Goal: Task Accomplishment & Management: Manage account settings

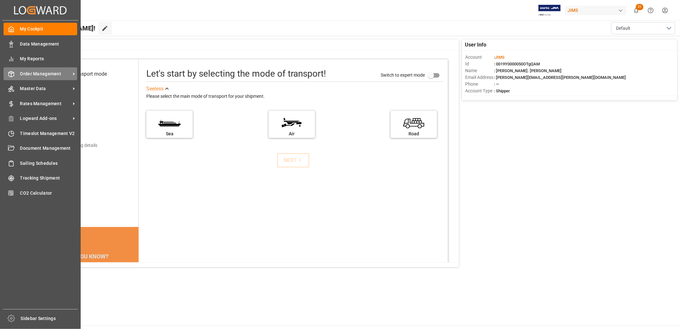
click at [39, 74] on span "Order Management" at bounding box center [45, 73] width 51 height 7
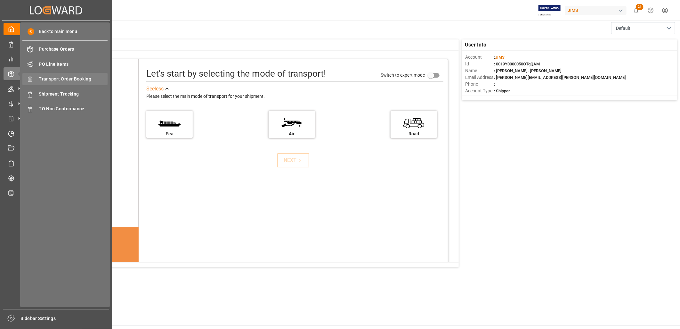
click at [58, 80] on span "Transport Order Booking" at bounding box center [73, 79] width 69 height 7
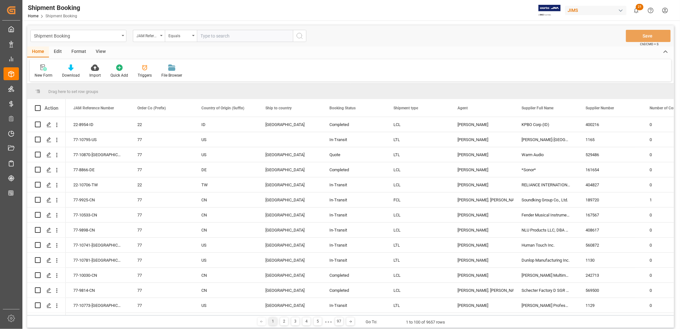
click at [205, 36] on input "text" at bounding box center [245, 36] width 96 height 12
click at [220, 31] on input "text" at bounding box center [245, 36] width 96 height 12
type input "77-10411-[GEOGRAPHIC_DATA]"
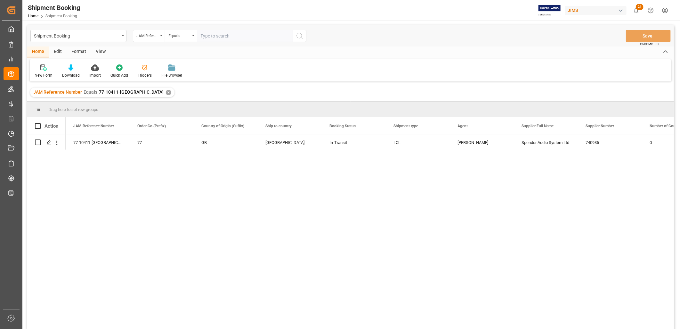
click at [127, 90] on div "JAM Reference Number Equals 77-10411-GB ✕" at bounding box center [102, 92] width 144 height 10
click at [166, 90] on div "✕" at bounding box center [168, 92] width 5 height 5
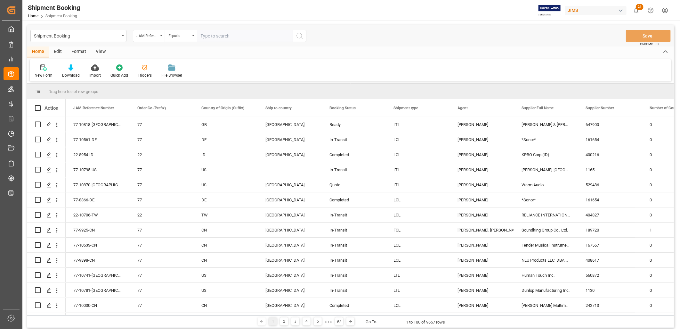
click at [209, 36] on input "text" at bounding box center [245, 36] width 96 height 12
paste input "22-10749-US"
type input "22-10749-US"
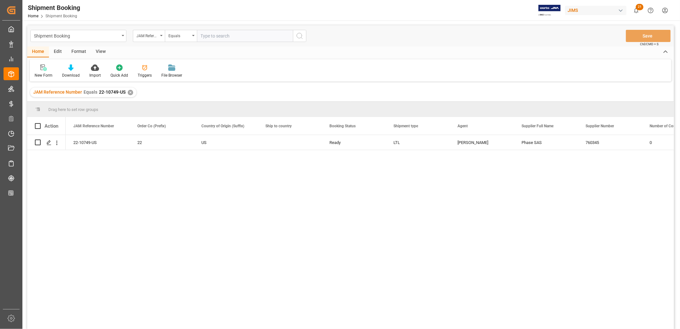
click at [129, 89] on div "JAM Reference Number Equals 22-10749-US ✕" at bounding box center [83, 92] width 106 height 10
click at [130, 92] on div "✕" at bounding box center [130, 92] width 5 height 5
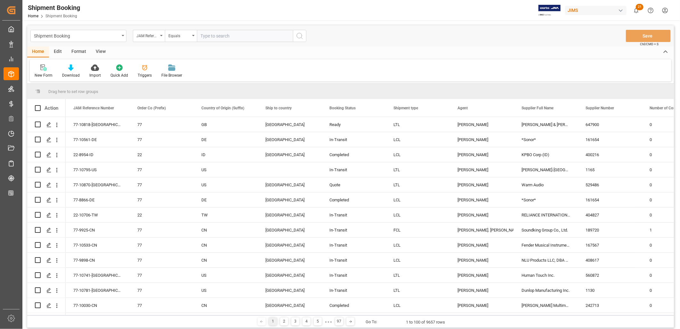
click at [208, 36] on input "text" at bounding box center [245, 36] width 96 height 12
type input "22-9739-KR"
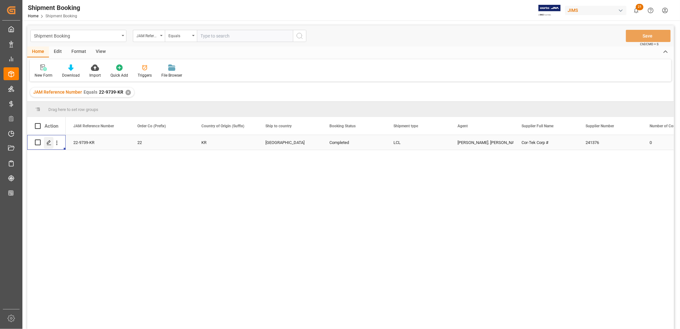
click at [50, 142] on icon "Press SPACE to select this row." at bounding box center [48, 142] width 5 height 5
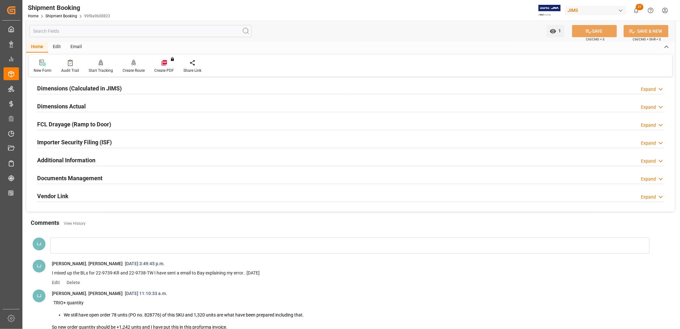
scroll to position [142, 0]
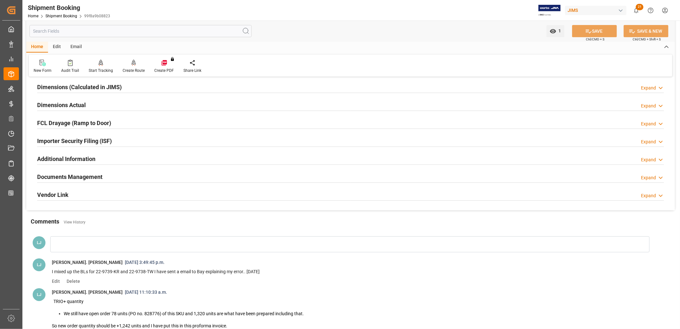
click at [95, 176] on h2 "Documents Management" at bounding box center [69, 176] width 65 height 9
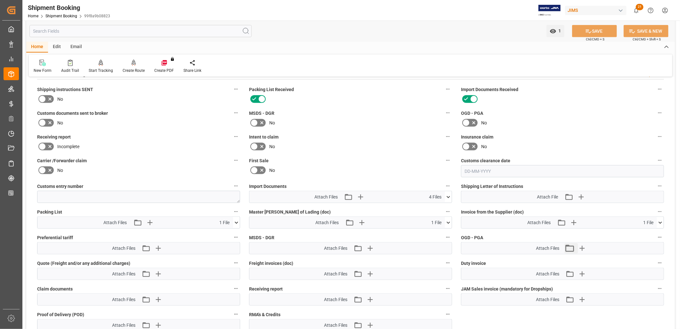
scroll to position [249, 0]
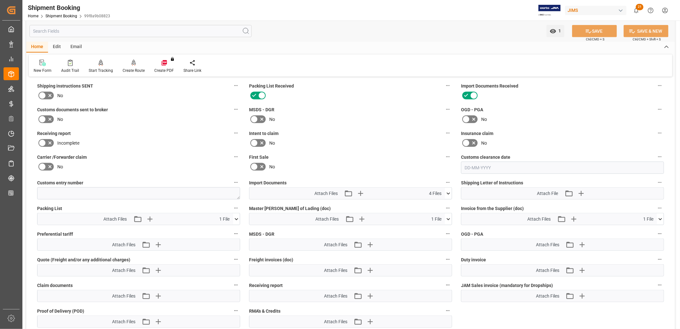
click at [661, 216] on icon at bounding box center [660, 219] width 7 height 7
click at [658, 229] on icon at bounding box center [657, 231] width 6 height 4
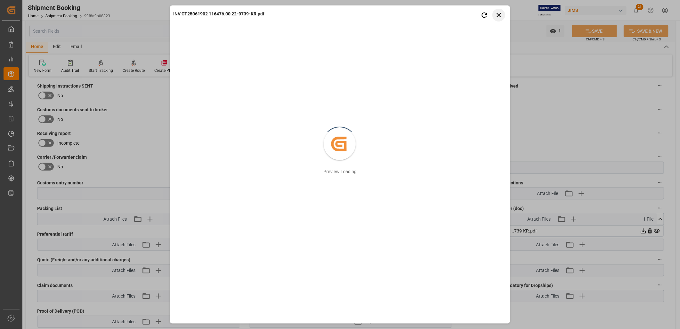
click at [499, 13] on icon "button" at bounding box center [499, 15] width 8 height 8
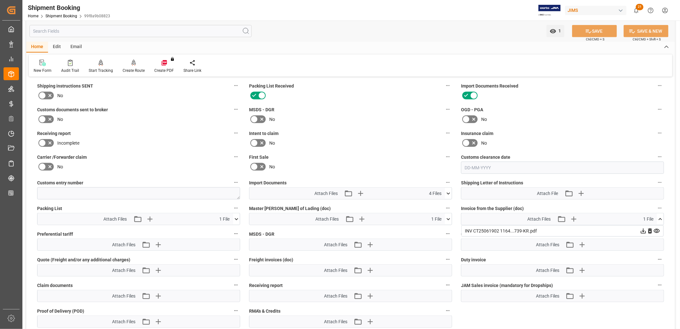
click at [660, 216] on icon at bounding box center [660, 219] width 7 height 7
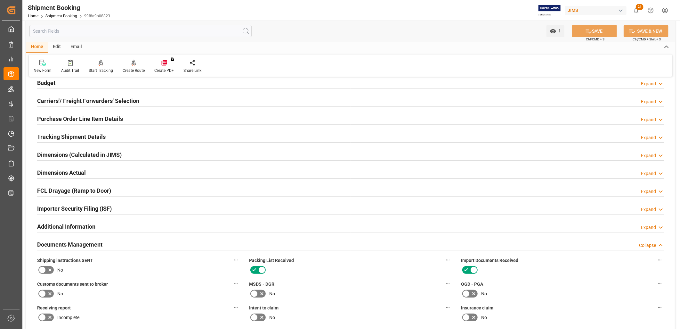
scroll to position [0, 0]
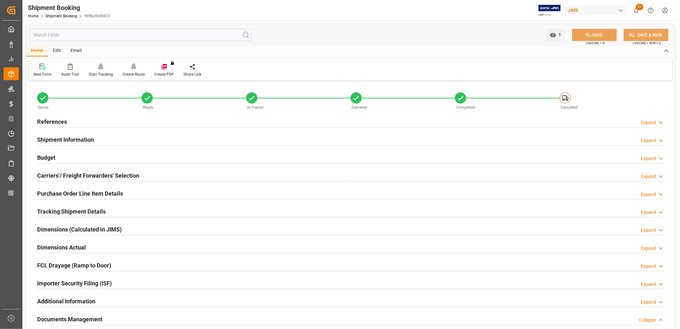
click at [58, 120] on h2 "References" at bounding box center [52, 121] width 30 height 9
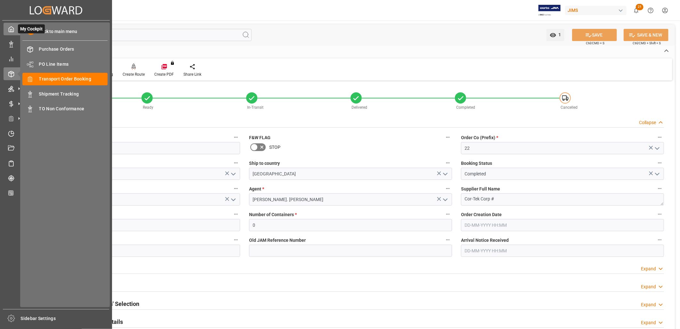
click at [11, 30] on icon at bounding box center [11, 29] width 6 height 6
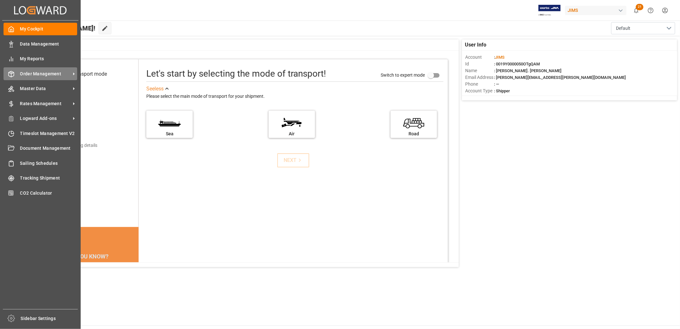
click at [48, 71] on span "Order Management" at bounding box center [45, 73] width 51 height 7
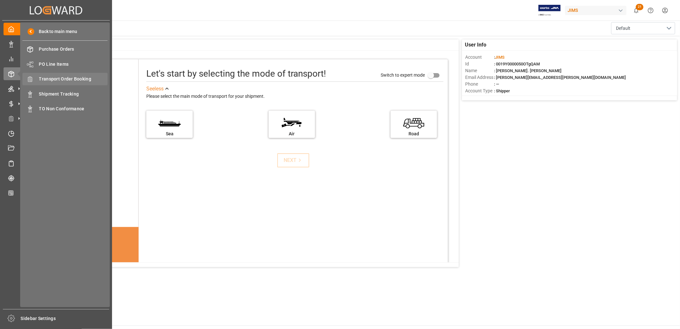
click at [71, 78] on span "Transport Order Booking" at bounding box center [73, 79] width 69 height 7
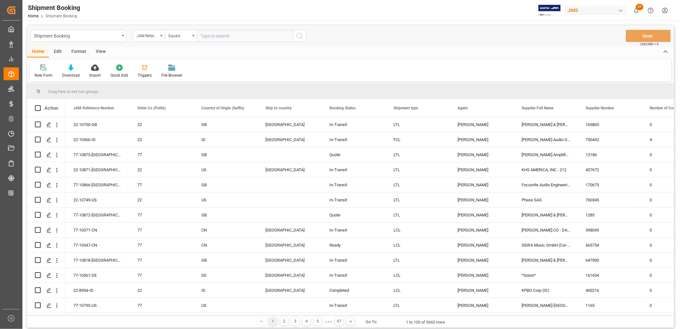
click at [211, 34] on input "text" at bounding box center [245, 36] width 96 height 12
type input "22-10493-CN"
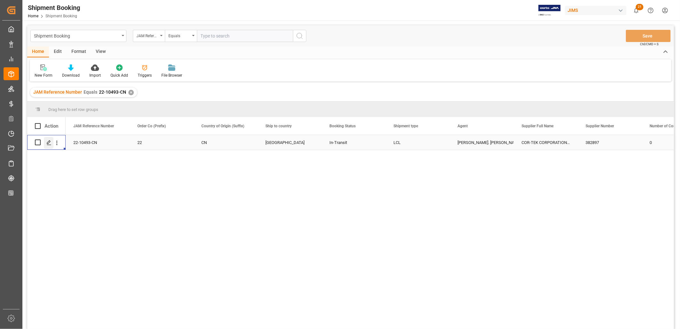
click at [49, 142] on icon "Press SPACE to select this row." at bounding box center [48, 142] width 5 height 5
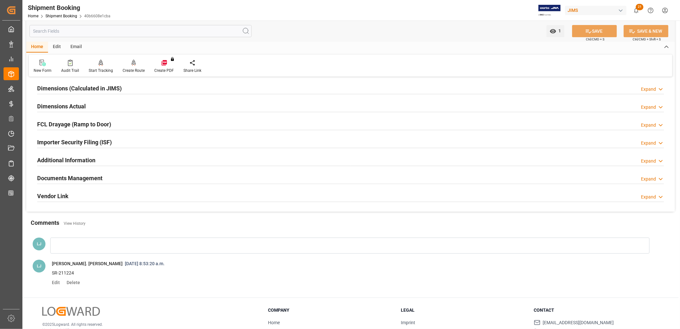
scroll to position [178, 0]
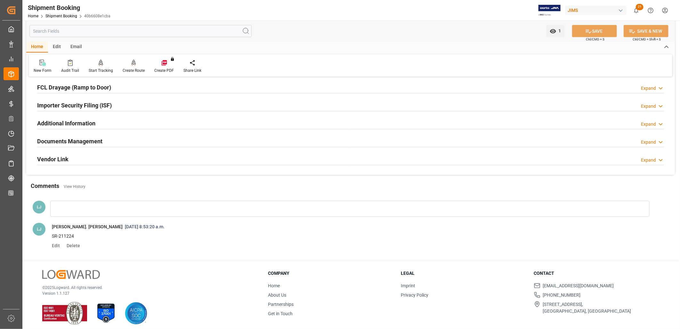
click at [92, 141] on h2 "Documents Management" at bounding box center [69, 141] width 65 height 9
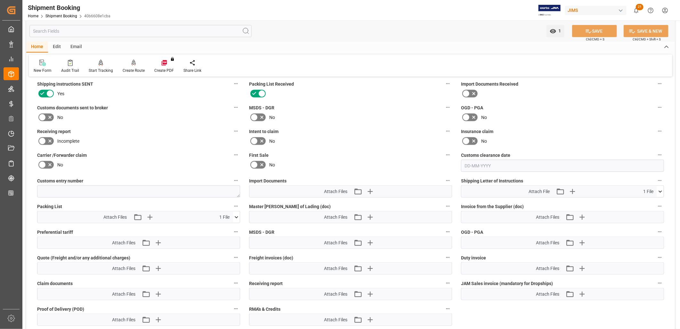
scroll to position [284, 0]
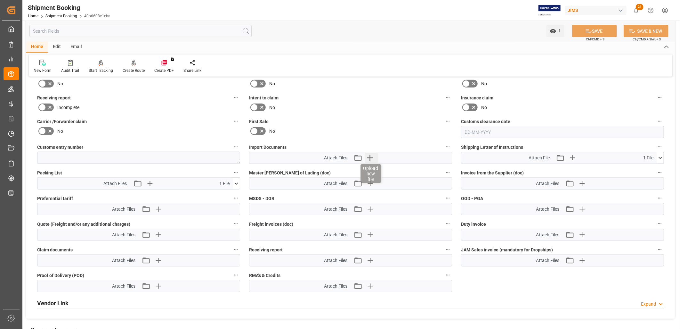
click at [371, 155] on icon "button" at bounding box center [370, 157] width 10 height 10
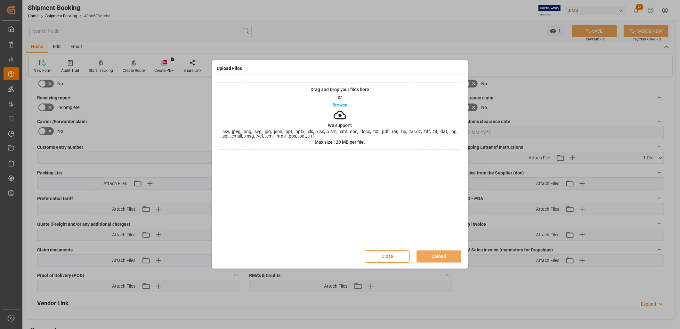
click at [342, 104] on p "Browse" at bounding box center [340, 104] width 15 height 4
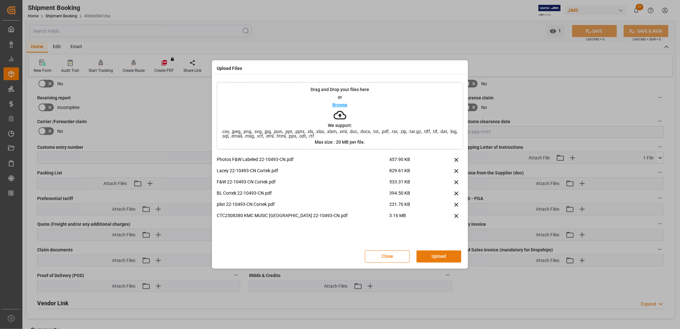
click at [443, 250] on button "Upload" at bounding box center [439, 256] width 45 height 12
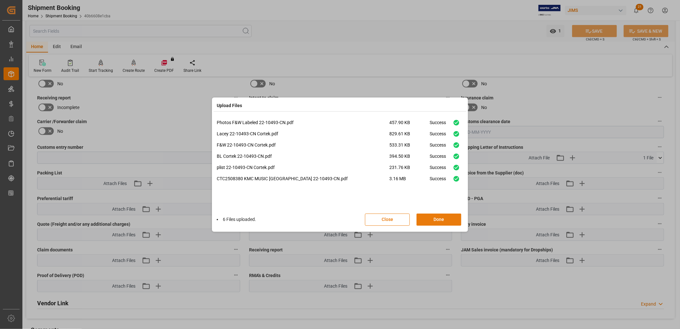
click at [437, 218] on button "Done" at bounding box center [439, 219] width 45 height 12
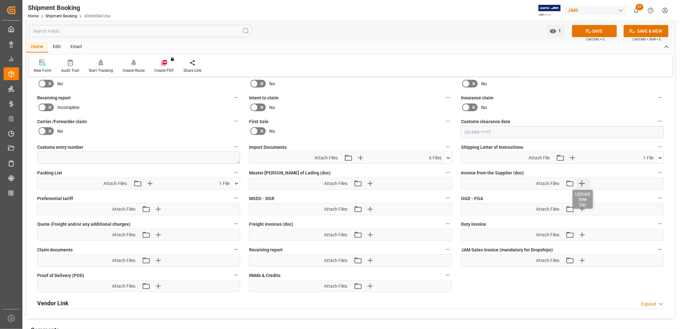
click at [582, 180] on icon "button" at bounding box center [582, 183] width 6 height 6
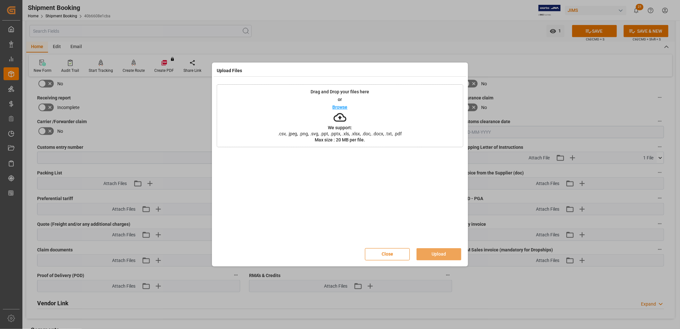
click at [345, 107] on p "Browse" at bounding box center [340, 107] width 15 height 4
click at [440, 252] on button "Upload" at bounding box center [439, 254] width 45 height 12
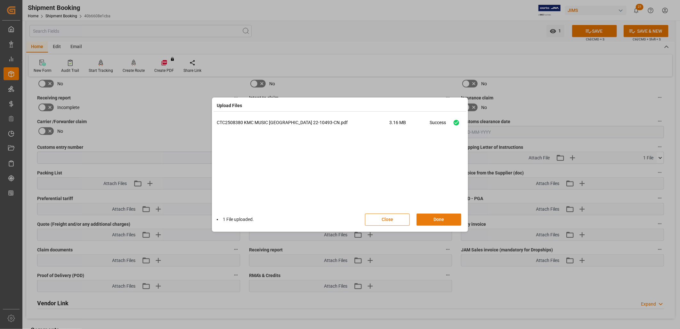
click at [444, 218] on button "Done" at bounding box center [439, 219] width 45 height 12
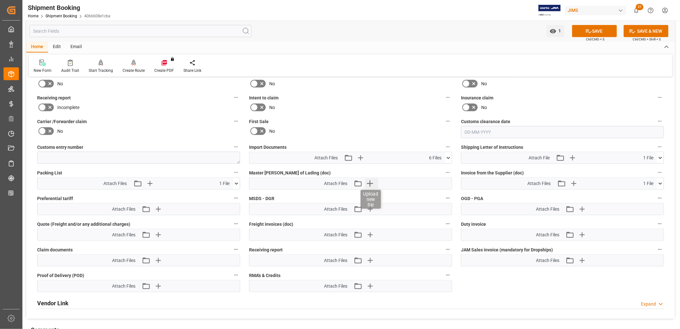
click at [370, 181] on icon "button" at bounding box center [370, 183] width 6 height 6
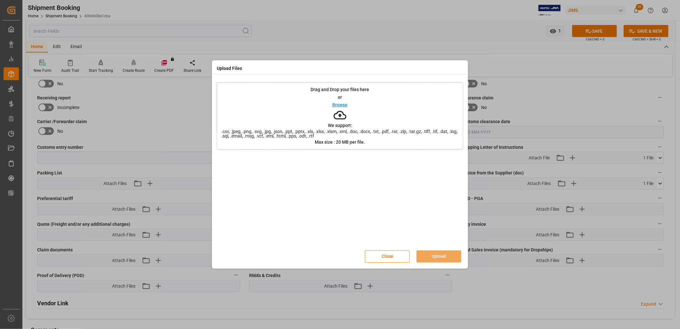
click at [337, 102] on p "Browse" at bounding box center [340, 104] width 15 height 4
click at [436, 254] on button "Upload" at bounding box center [439, 256] width 45 height 12
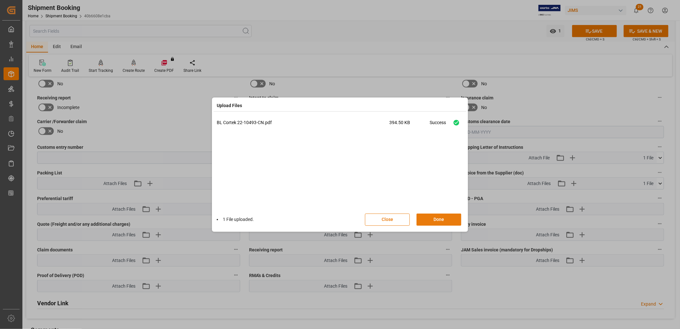
click at [441, 218] on button "Done" at bounding box center [439, 219] width 45 height 12
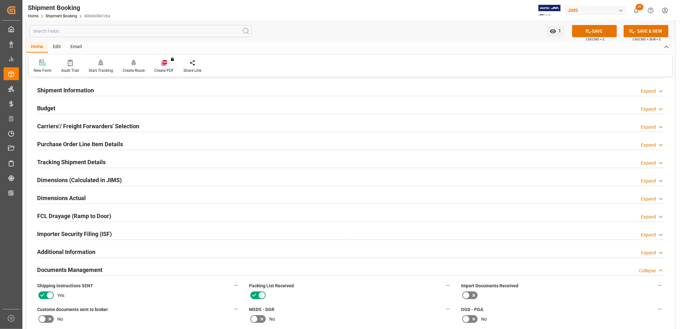
scroll to position [0, 0]
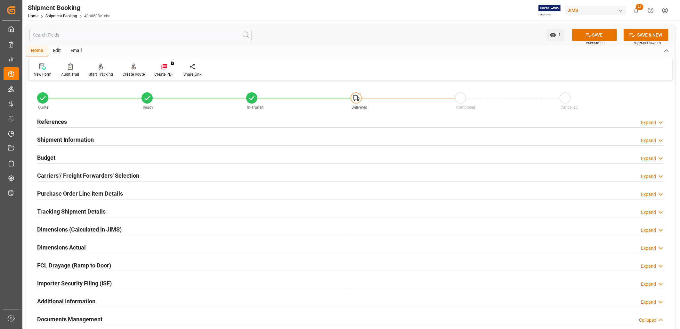
click at [63, 119] on h2 "References" at bounding box center [52, 121] width 30 height 9
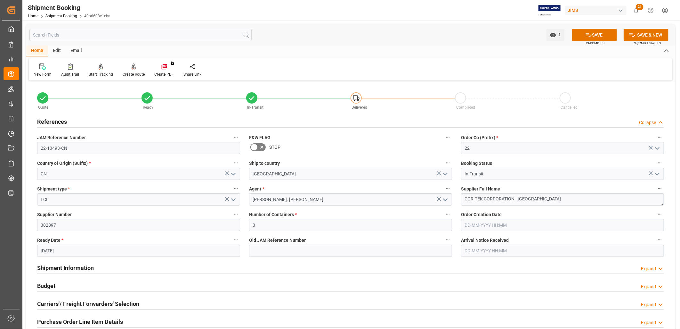
click at [254, 145] on icon at bounding box center [254, 147] width 8 height 8
click at [0, 0] on input "checkbox" at bounding box center [0, 0] width 0 height 0
click at [595, 34] on button "SAVE" at bounding box center [594, 35] width 45 height 12
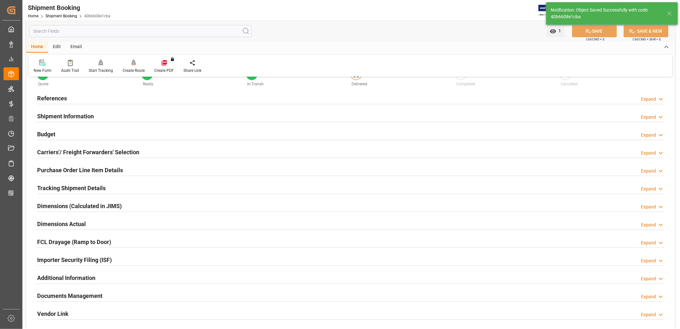
scroll to position [36, 0]
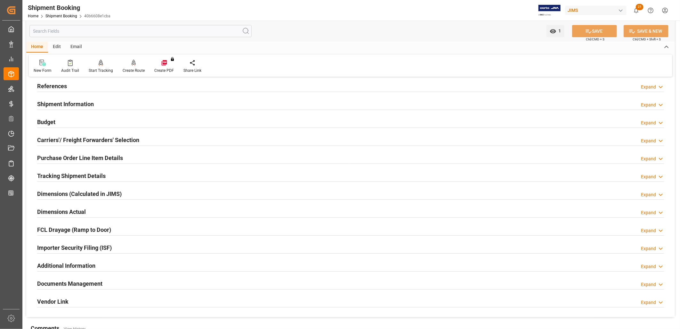
click at [48, 120] on h2 "Budget" at bounding box center [46, 122] width 18 height 9
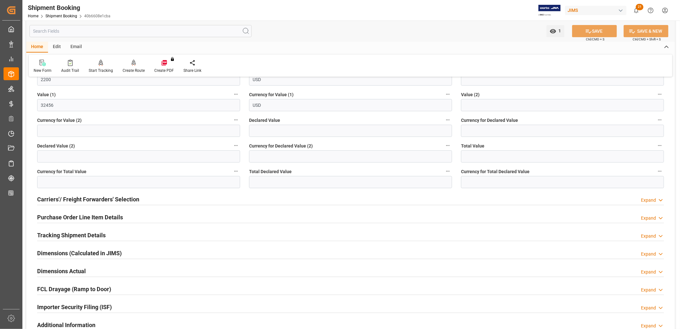
scroll to position [142, 0]
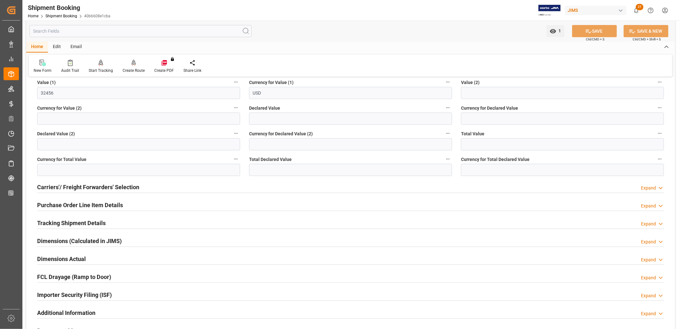
click at [120, 187] on h2 "Carriers'/ Freight Forwarders' Selection" at bounding box center [88, 187] width 102 height 9
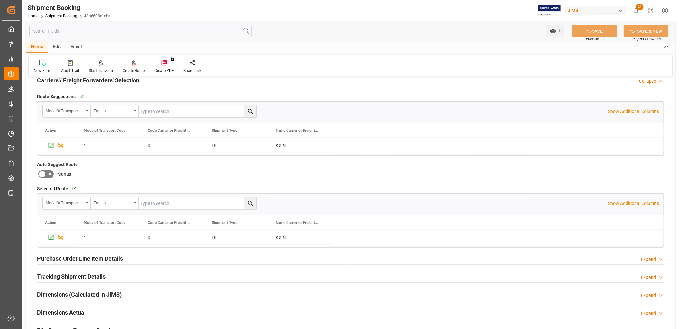
scroll to position [284, 0]
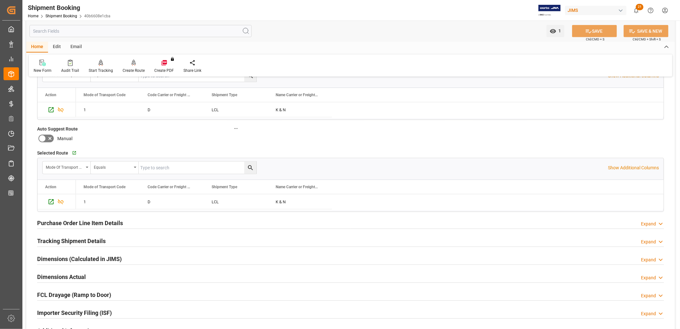
click at [94, 240] on h2 "Tracking Shipment Details" at bounding box center [71, 240] width 69 height 9
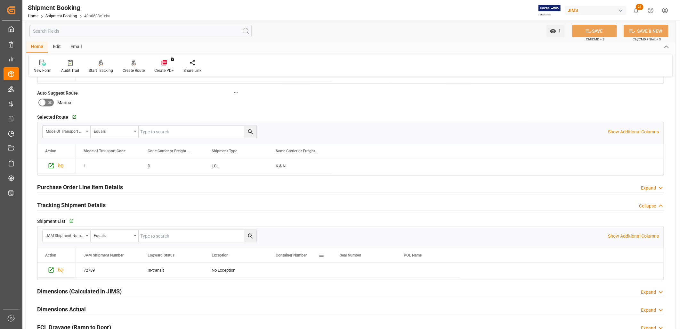
scroll to position [356, 0]
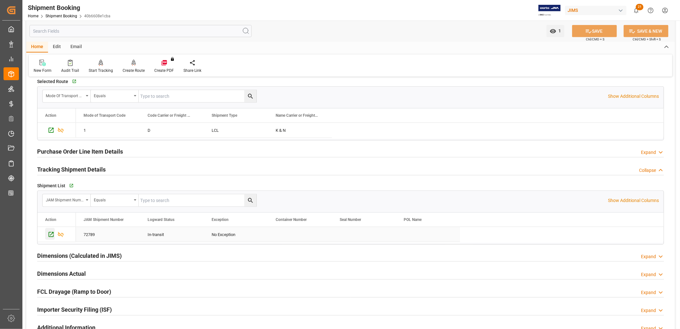
click at [51, 234] on icon "Press SPACE to select this row." at bounding box center [51, 234] width 7 height 7
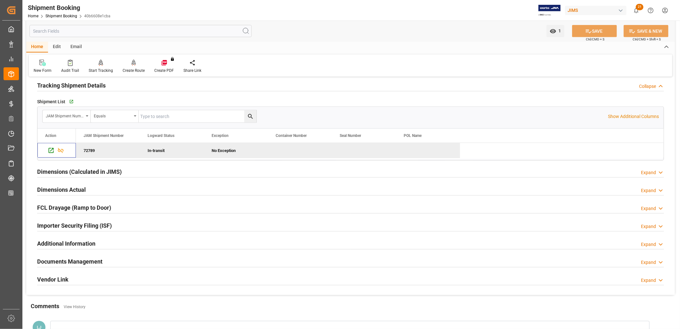
scroll to position [462, 0]
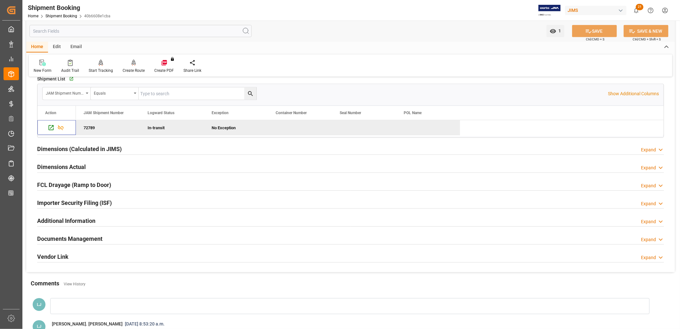
click at [94, 236] on h2 "Documents Management" at bounding box center [69, 238] width 65 height 9
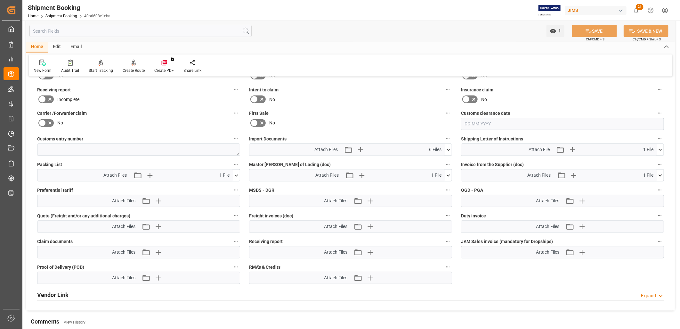
scroll to position [676, 0]
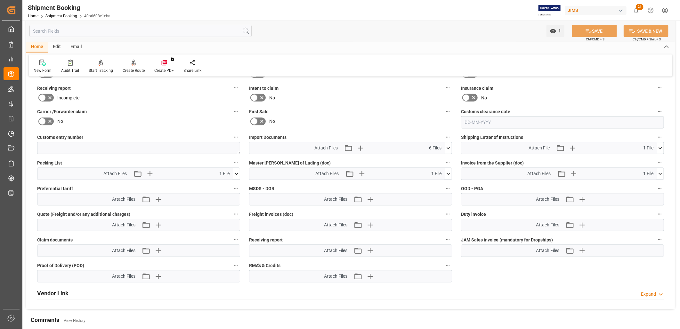
click at [449, 145] on icon at bounding box center [448, 148] width 7 height 7
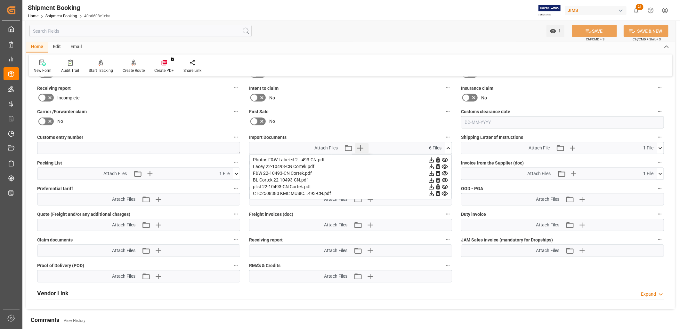
click at [361, 145] on icon "button" at bounding box center [360, 148] width 10 height 10
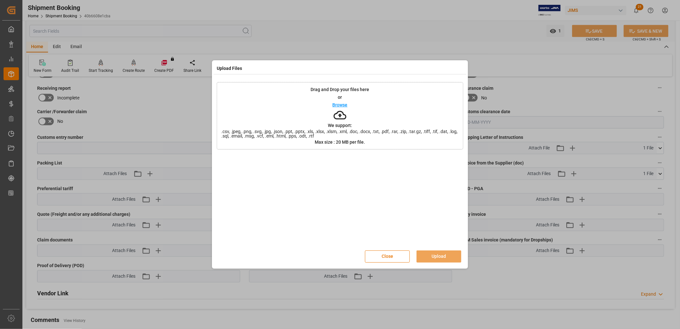
click at [345, 106] on p "Browse" at bounding box center [340, 104] width 15 height 4
click at [441, 254] on button "Upload" at bounding box center [439, 256] width 45 height 12
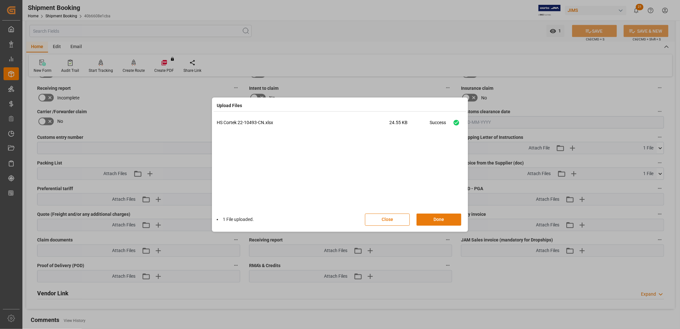
click at [433, 219] on button "Done" at bounding box center [439, 219] width 45 height 12
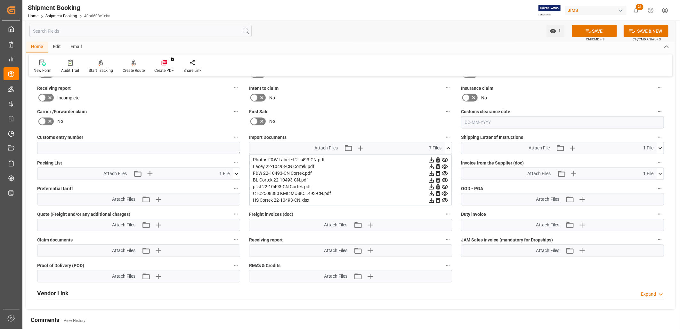
click at [448, 145] on icon at bounding box center [448, 148] width 7 height 7
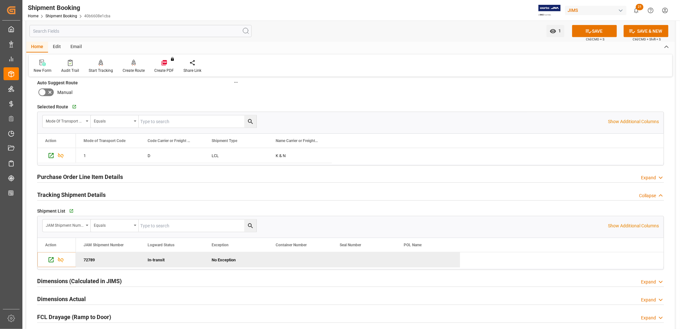
scroll to position [320, 0]
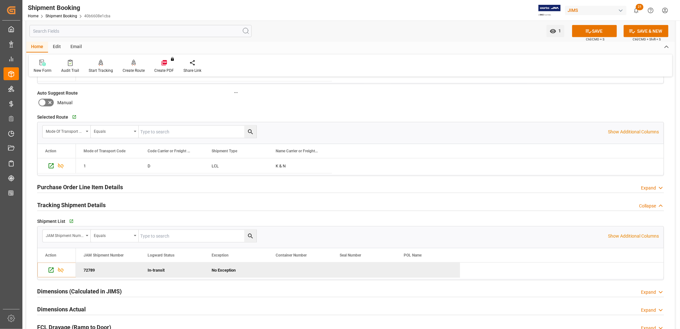
click at [99, 185] on h2 "Purchase Order Line Item Details" at bounding box center [80, 187] width 86 height 9
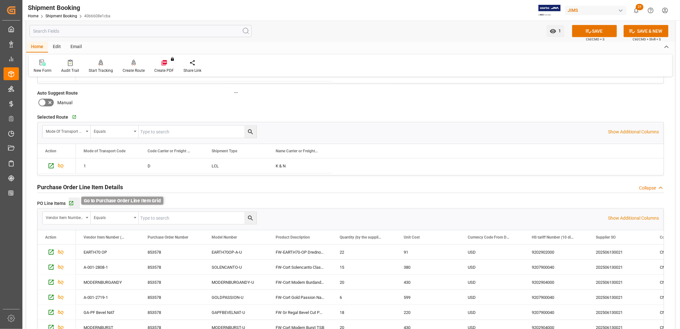
click at [70, 203] on icon "button" at bounding box center [71, 203] width 4 height 4
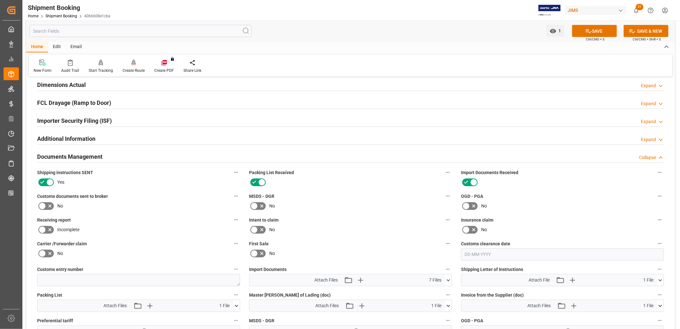
scroll to position [712, 0]
click at [597, 32] on button "SAVE" at bounding box center [594, 31] width 45 height 12
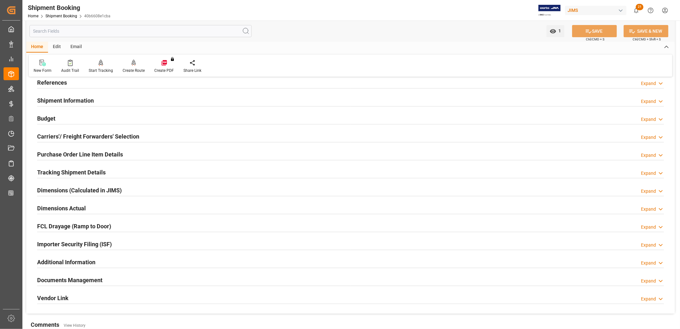
scroll to position [0, 0]
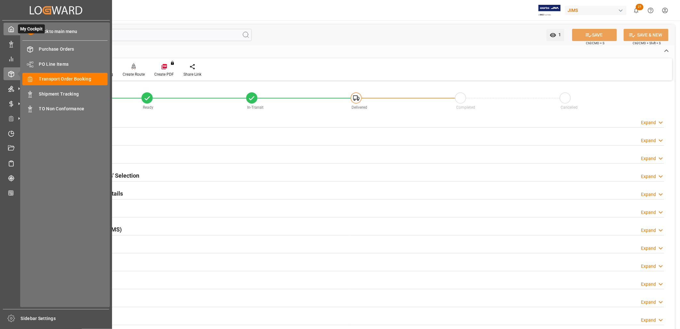
click at [10, 29] on icon at bounding box center [11, 29] width 6 height 6
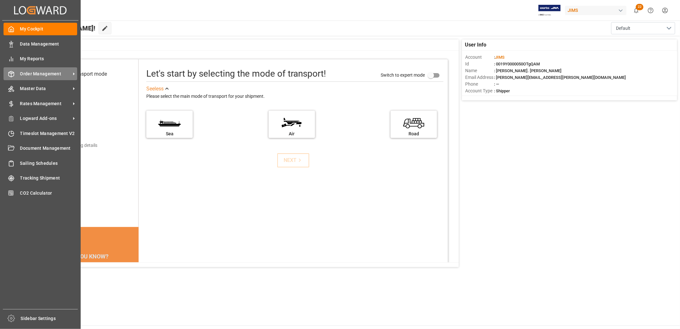
click at [49, 71] on span "Order Management" at bounding box center [45, 73] width 51 height 7
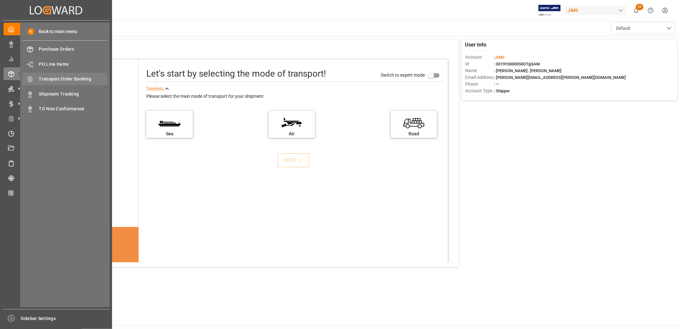
click at [79, 76] on span "Transport Order Booking" at bounding box center [73, 79] width 69 height 7
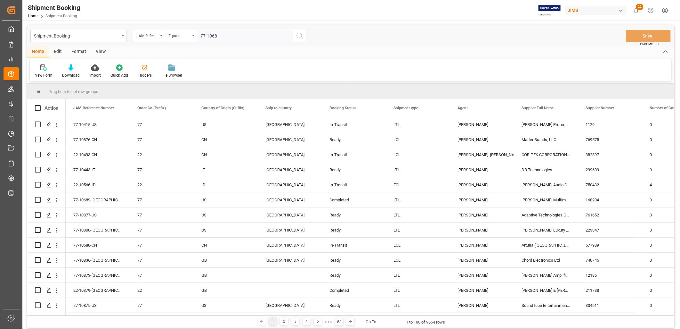
type input "77-10683"
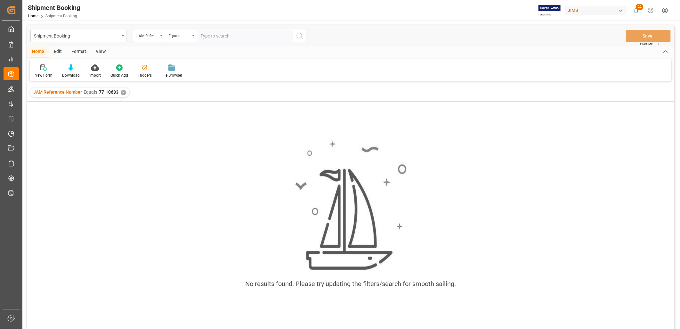
click at [124, 91] on div "✕" at bounding box center [123, 92] width 5 height 5
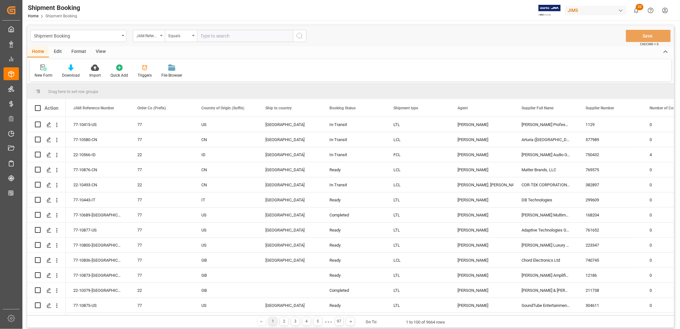
click at [204, 36] on input "text" at bounding box center [245, 36] width 96 height 12
type input "77-10683-CN"
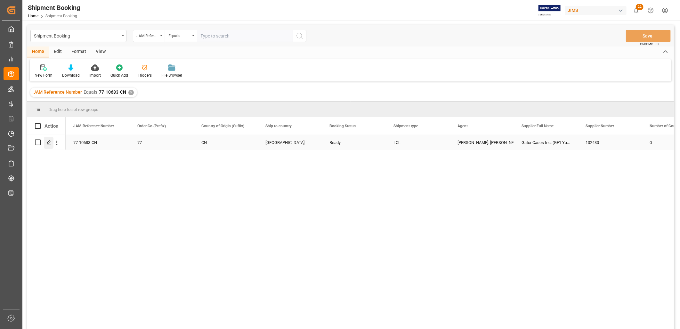
click at [48, 142] on icon "Press SPACE to select this row." at bounding box center [48, 142] width 5 height 5
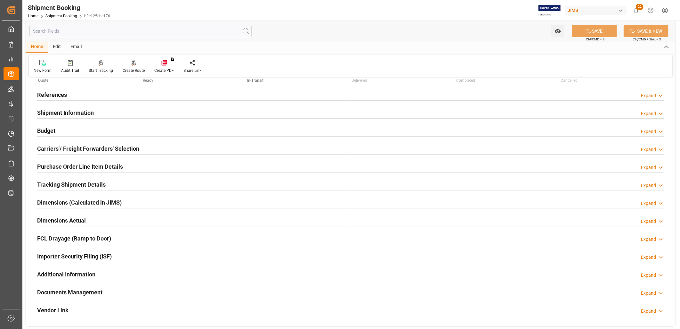
scroll to position [107, 0]
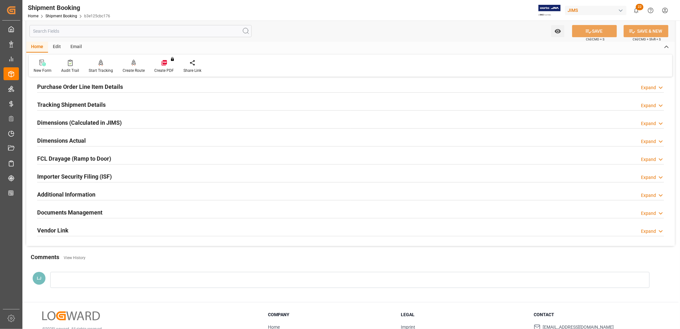
click at [85, 210] on h2 "Documents Management" at bounding box center [69, 212] width 65 height 9
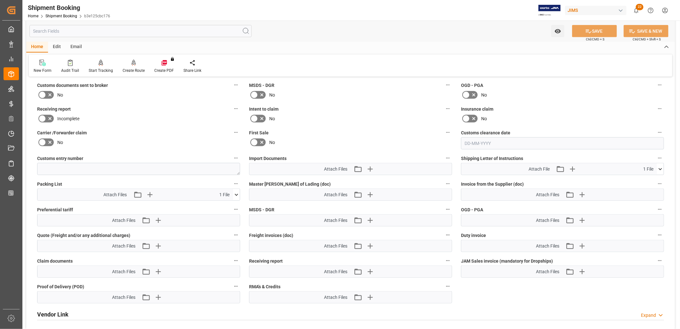
scroll to position [284, 0]
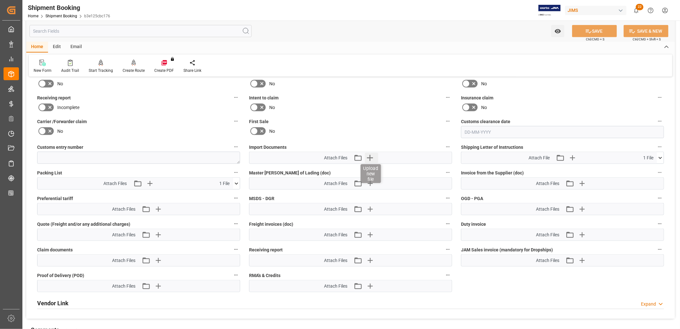
click at [370, 156] on icon "button" at bounding box center [370, 158] width 6 height 6
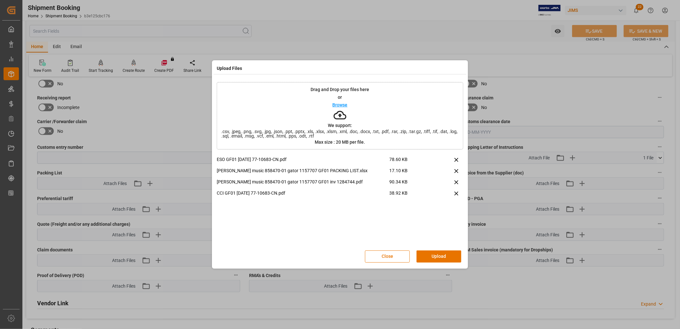
click at [439, 255] on button "Upload" at bounding box center [439, 256] width 45 height 12
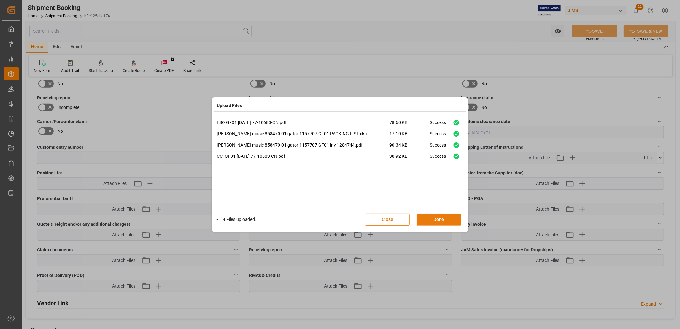
click at [432, 219] on button "Done" at bounding box center [439, 219] width 45 height 12
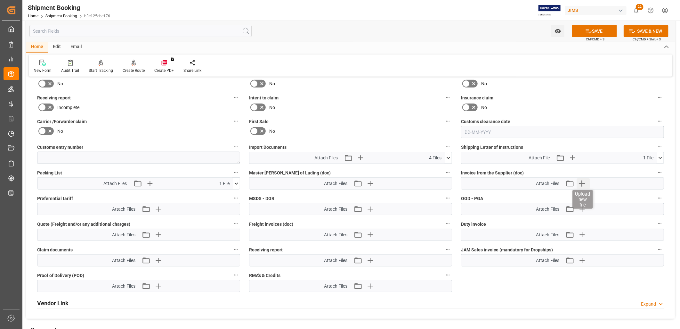
click at [583, 182] on icon "button" at bounding box center [582, 183] width 6 height 6
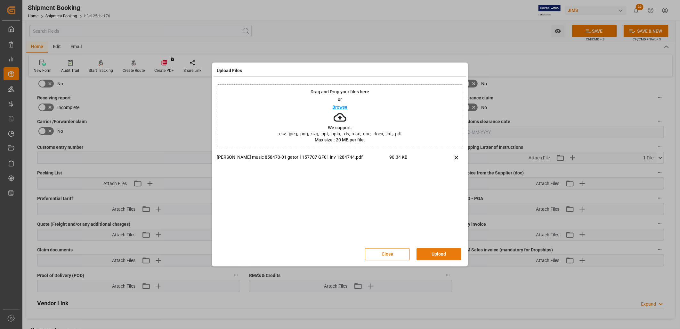
click at [440, 253] on button "Upload" at bounding box center [439, 254] width 45 height 12
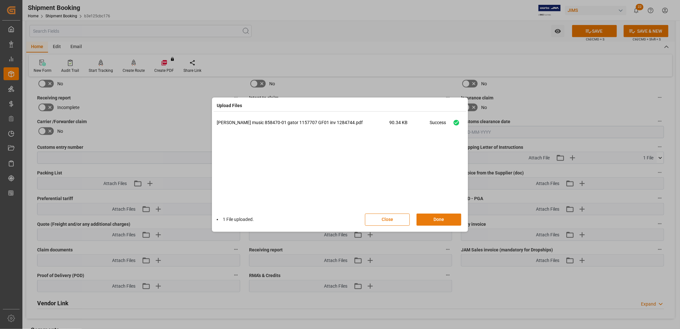
click at [449, 219] on button "Done" at bounding box center [439, 219] width 45 height 12
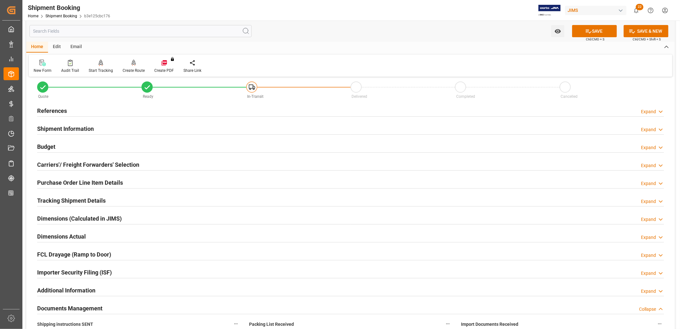
scroll to position [0, 0]
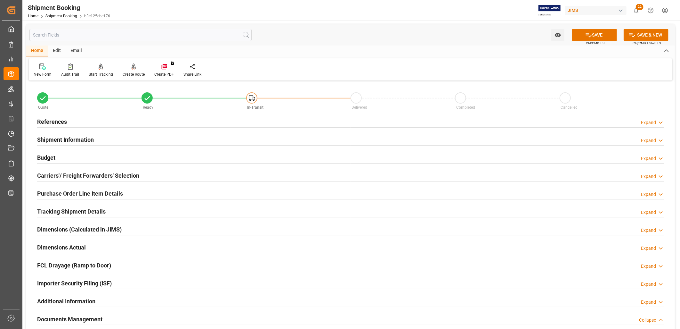
click at [49, 121] on h2 "References" at bounding box center [52, 121] width 30 height 9
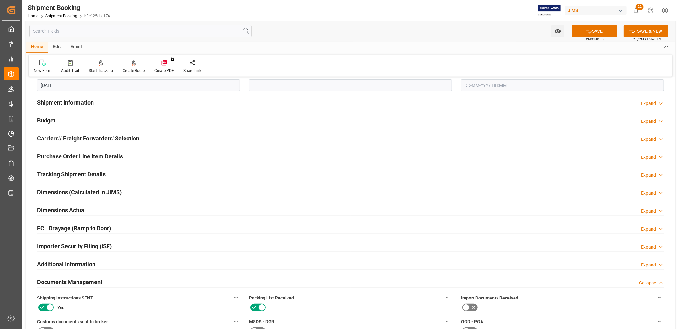
scroll to position [178, 0]
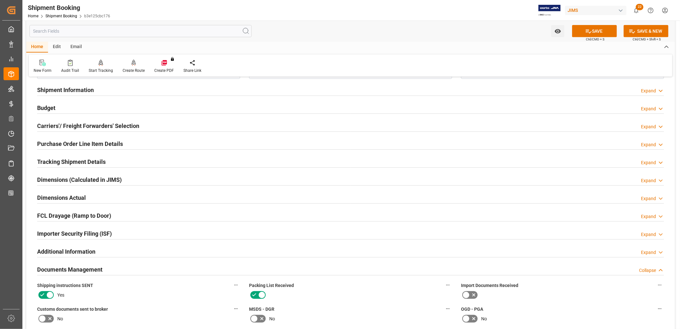
click at [101, 120] on div "Carriers'/ Freight Forwarders' Selection" at bounding box center [88, 125] width 102 height 12
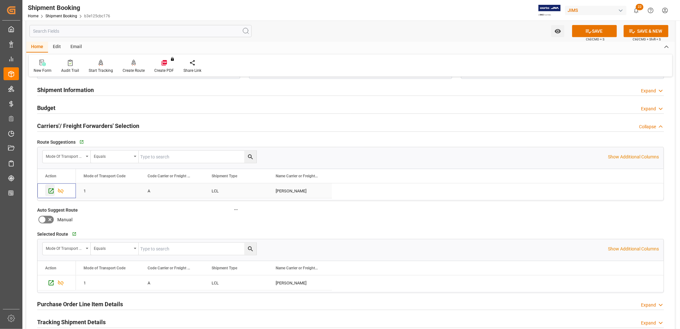
click at [51, 189] on icon "Press SPACE to select this row." at bounding box center [51, 190] width 7 height 7
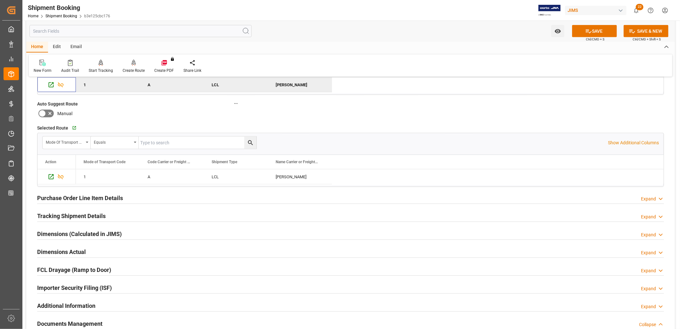
scroll to position [284, 0]
click at [94, 213] on h2 "Tracking Shipment Details" at bounding box center [71, 215] width 69 height 9
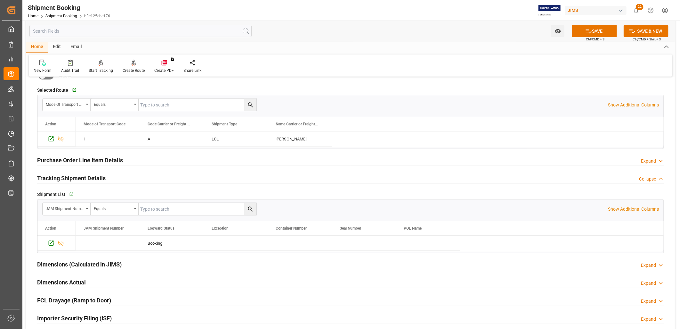
scroll to position [356, 0]
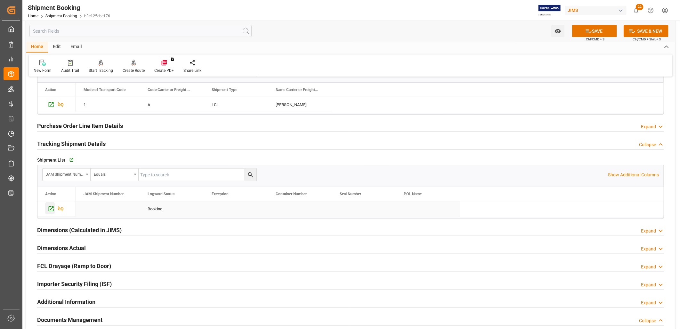
click at [53, 208] on icon "Press SPACE to select this row." at bounding box center [51, 208] width 7 height 7
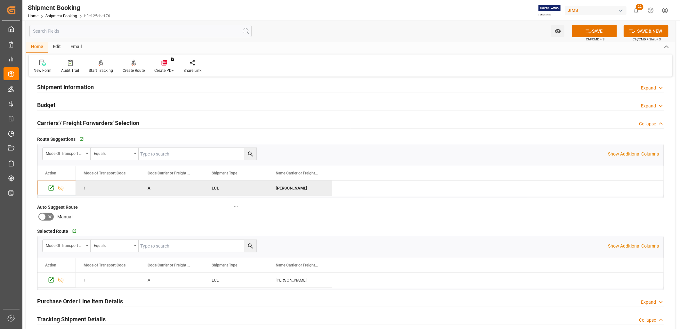
scroll to position [178, 0]
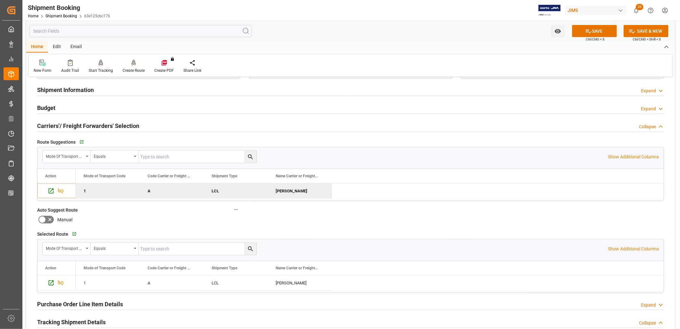
click at [43, 219] on icon at bounding box center [42, 219] width 4 height 3
click at [0, 0] on input "checkbox" at bounding box center [0, 0] width 0 height 0
click at [598, 31] on button "SAVE" at bounding box center [594, 31] width 45 height 12
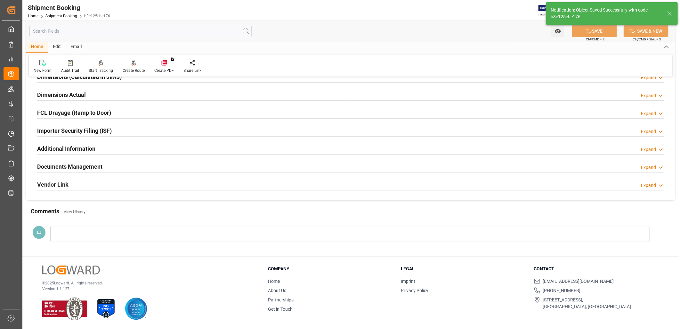
scroll to position [50, 0]
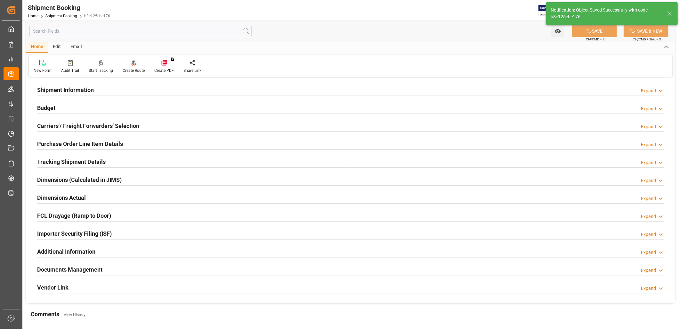
click at [132, 66] on icon at bounding box center [134, 63] width 4 height 6
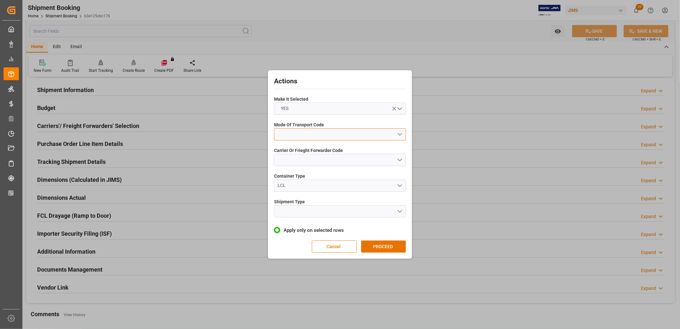
click at [400, 133] on button "open menu" at bounding box center [340, 134] width 132 height 12
click at [295, 134] on div "1- OCEAN" at bounding box center [339, 135] width 131 height 13
click at [399, 156] on button "open menu" at bounding box center [340, 160] width 132 height 12
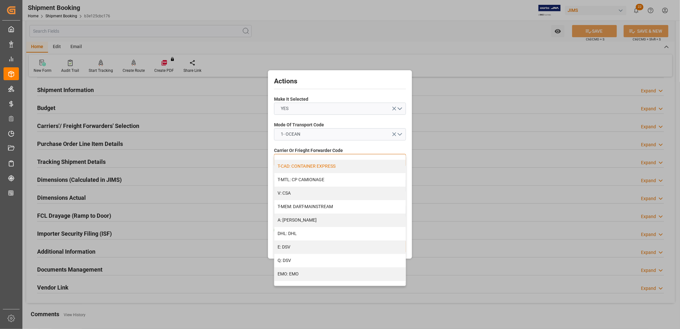
scroll to position [71, 0]
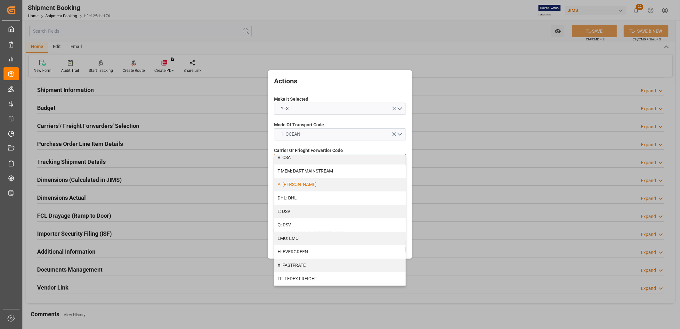
click at [296, 185] on div "A: DELMAR" at bounding box center [339, 184] width 131 height 13
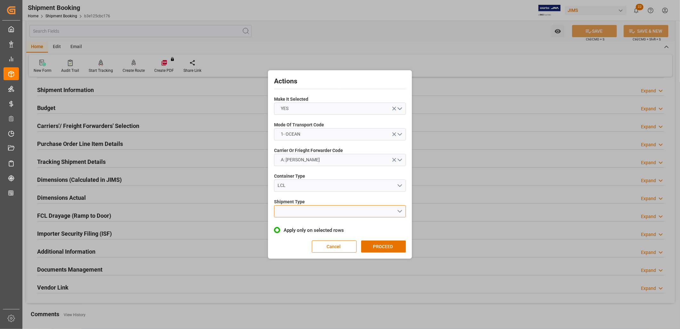
click at [401, 209] on button "open menu" at bounding box center [340, 211] width 132 height 12
click at [282, 223] on div "LCL" at bounding box center [339, 225] width 131 height 13
click at [385, 244] on button "PROCEED" at bounding box center [383, 246] width 45 height 12
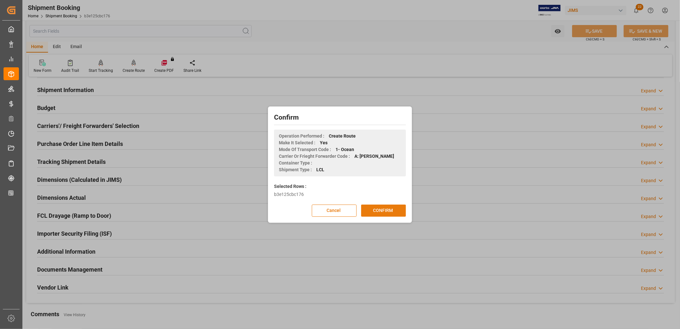
click at [388, 210] on button "CONFIRM" at bounding box center [383, 210] width 45 height 12
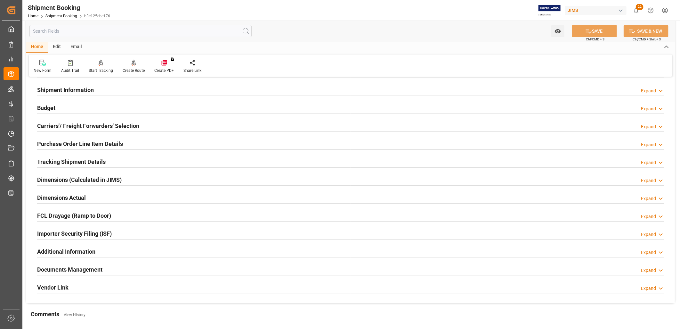
click at [65, 124] on h2 "Carriers'/ Freight Forwarders' Selection" at bounding box center [88, 125] width 102 height 9
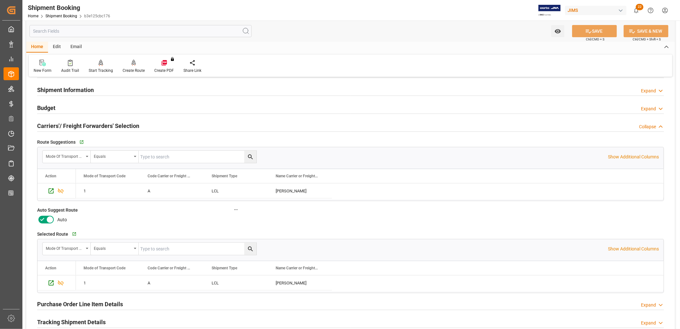
click at [49, 218] on icon at bounding box center [50, 220] width 8 height 8
click at [0, 0] on input "checkbox" at bounding box center [0, 0] width 0 height 0
click at [594, 30] on button "SAVE" at bounding box center [594, 31] width 45 height 12
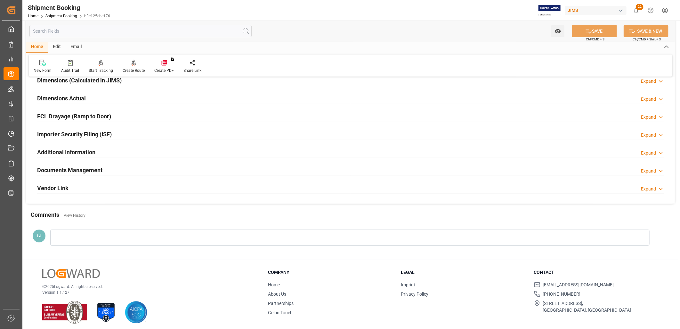
scroll to position [152, 0]
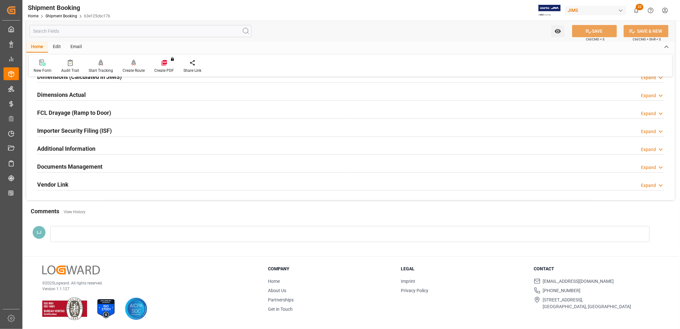
click at [78, 165] on h2 "Documents Management" at bounding box center [69, 166] width 65 height 9
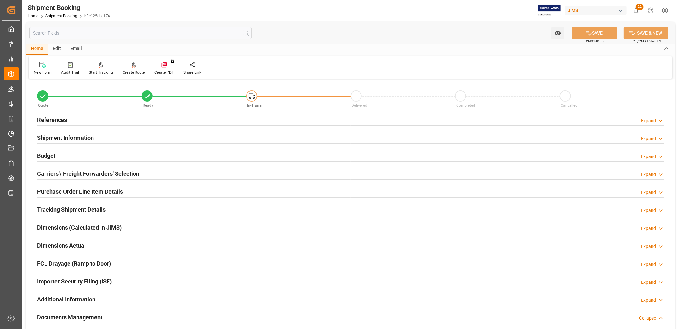
scroll to position [0, 0]
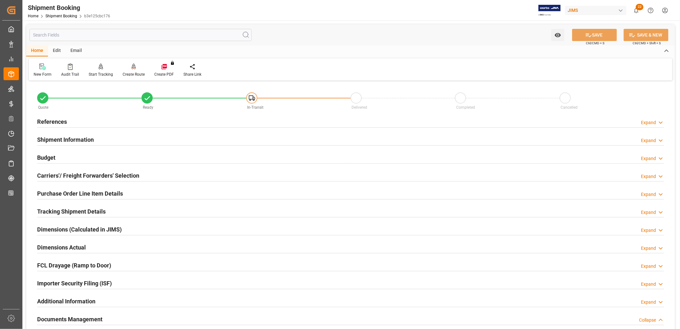
click at [49, 155] on h2 "Budget" at bounding box center [46, 157] width 18 height 9
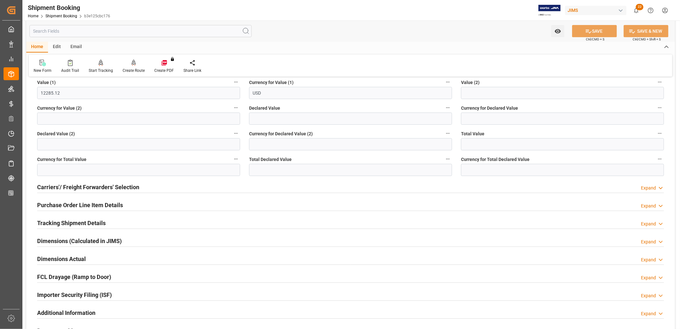
scroll to position [178, 0]
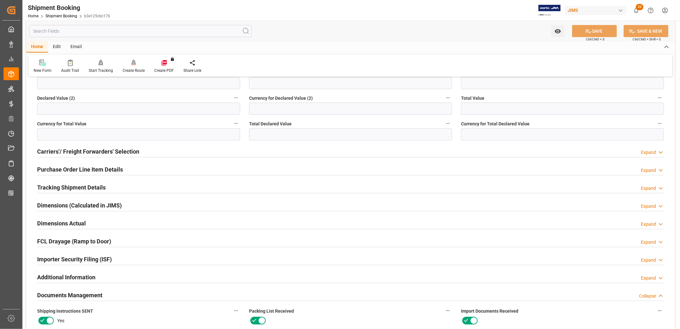
click at [110, 151] on h2 "Carriers'/ Freight Forwarders' Selection" at bounding box center [88, 151] width 102 height 9
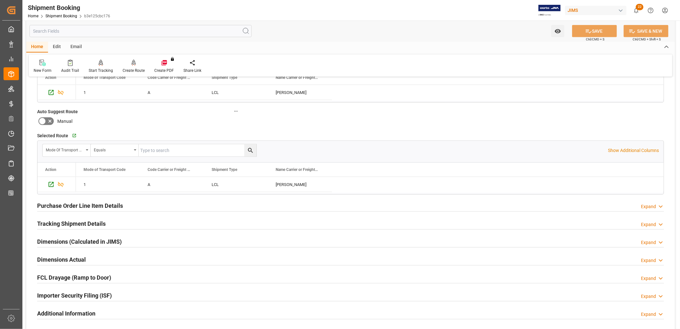
scroll to position [320, 0]
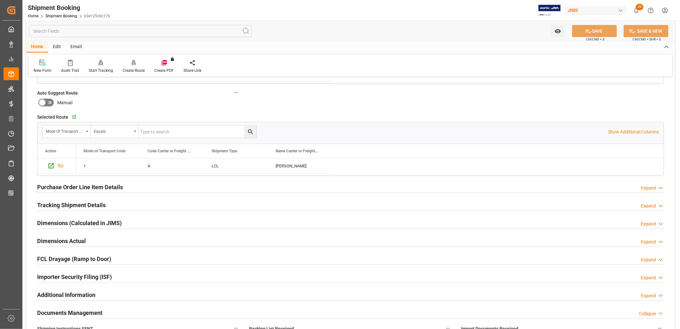
click at [91, 203] on h2 "Tracking Shipment Details" at bounding box center [71, 204] width 69 height 9
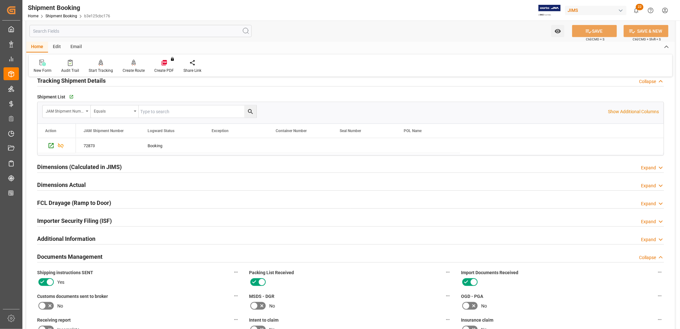
scroll to position [462, 0]
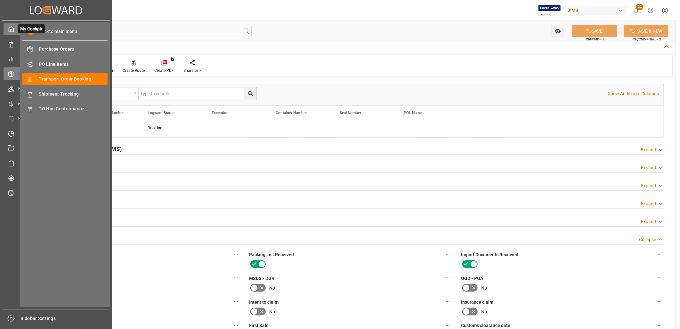
click at [12, 29] on icon at bounding box center [11, 29] width 6 height 6
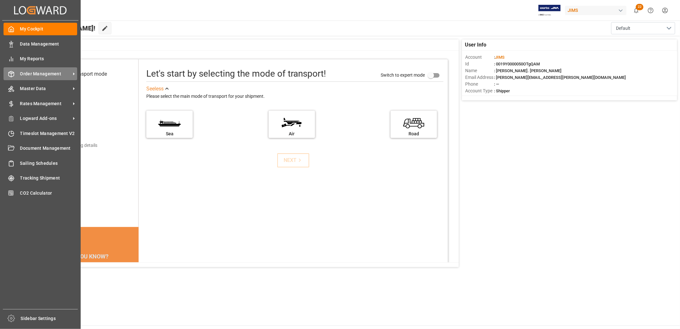
click at [55, 71] on span "Order Management" at bounding box center [45, 73] width 51 height 7
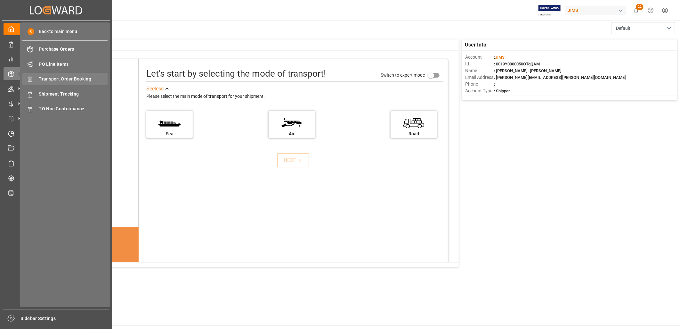
click at [83, 78] on span "Transport Order Booking" at bounding box center [73, 79] width 69 height 7
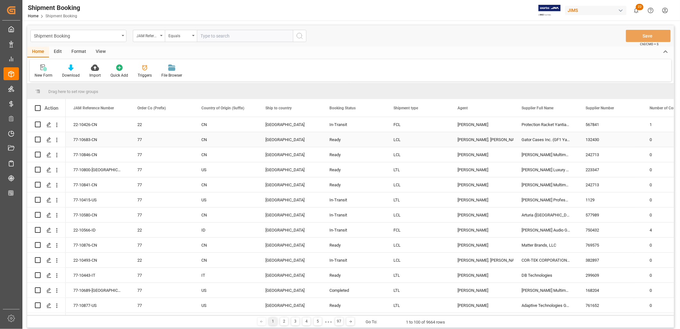
click at [398, 142] on div "LCL" at bounding box center [418, 139] width 49 height 15
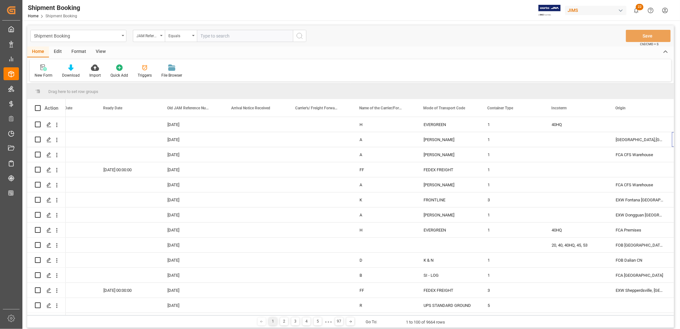
scroll to position [0, 674]
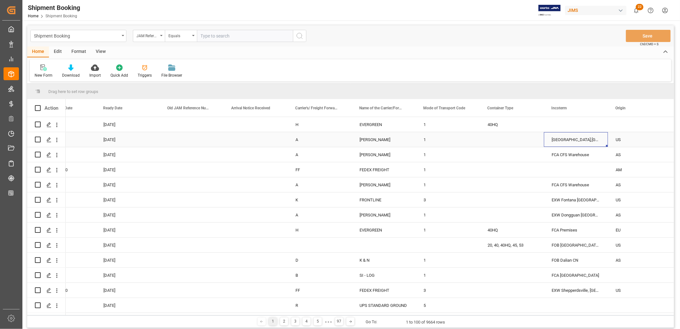
click at [574, 137] on div "EXW Columbia City,IN" at bounding box center [576, 139] width 64 height 15
click at [574, 140] on div "EXW Columbia City,IN" at bounding box center [576, 139] width 64 height 15
click at [574, 140] on input "EXW Columbia City,IN" at bounding box center [576, 143] width 54 height 12
drag, startPoint x: 552, startPoint y: 142, endPoint x: 604, endPoint y: 142, distance: 51.6
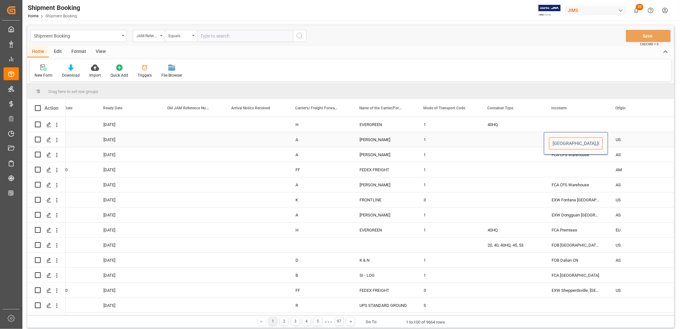
click at [604, 142] on div "EXW Columbia City,IN" at bounding box center [576, 143] width 64 height 22
type input "FOB Yantian CN"
click at [575, 115] on div "Incoterm" at bounding box center [572, 108] width 43 height 18
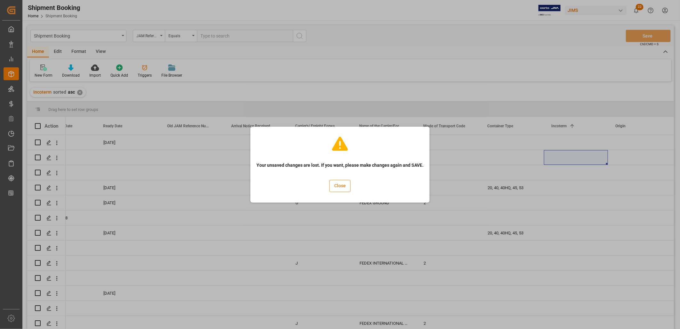
click at [343, 185] on button "Close" at bounding box center [340, 186] width 21 height 12
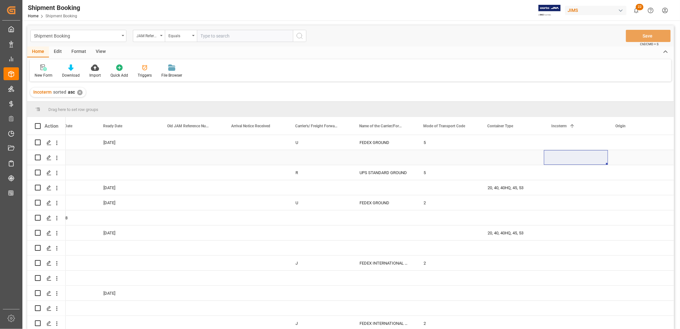
click at [549, 156] on div "Press SPACE to select this row." at bounding box center [576, 157] width 64 height 15
click at [470, 153] on div "Press SPACE to select this row." at bounding box center [448, 157] width 64 height 15
click at [391, 155] on div "Press SPACE to select this row." at bounding box center [384, 157] width 64 height 15
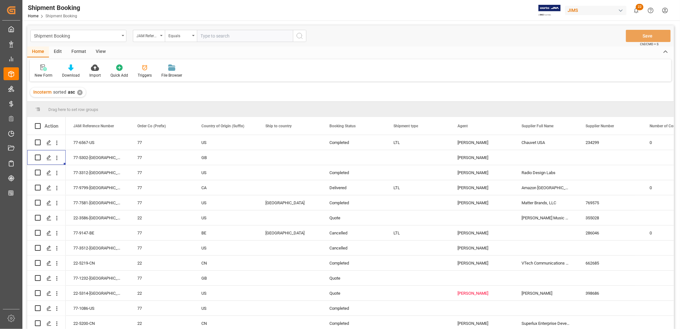
click at [215, 33] on input "text" at bounding box center [245, 36] width 96 height 12
type input "77-10683-CN"
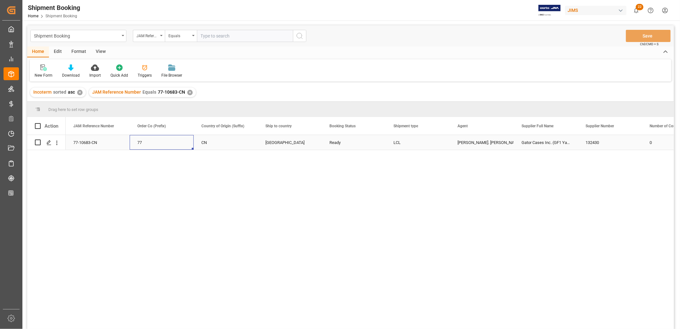
click at [141, 142] on div "77" at bounding box center [161, 142] width 49 height 15
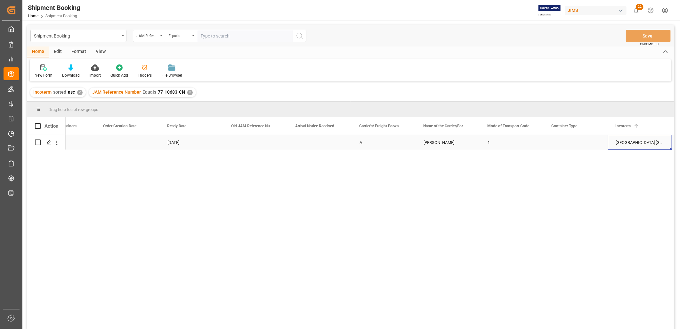
scroll to position [0, 674]
click at [189, 91] on div "✕" at bounding box center [189, 92] width 5 height 5
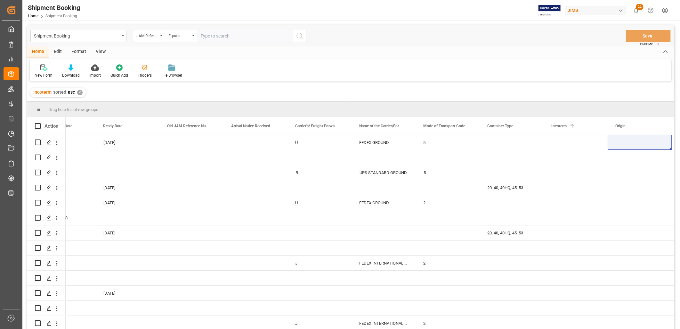
click at [81, 91] on div "✕" at bounding box center [79, 92] width 5 height 5
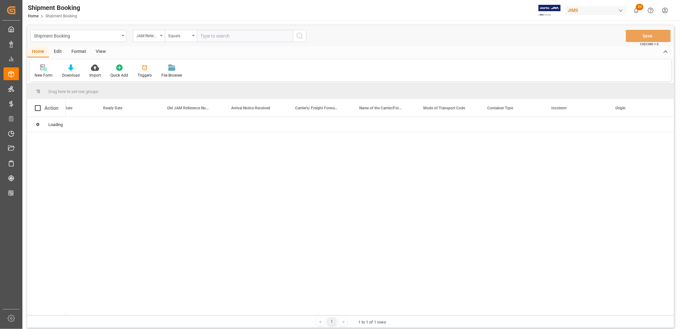
click at [212, 34] on input "text" at bounding box center [245, 36] width 96 height 12
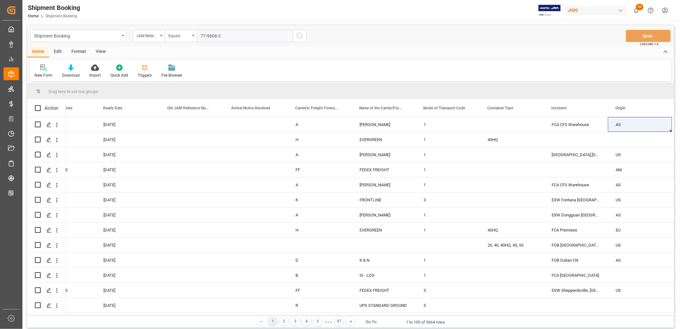
type input "77-9606-CN"
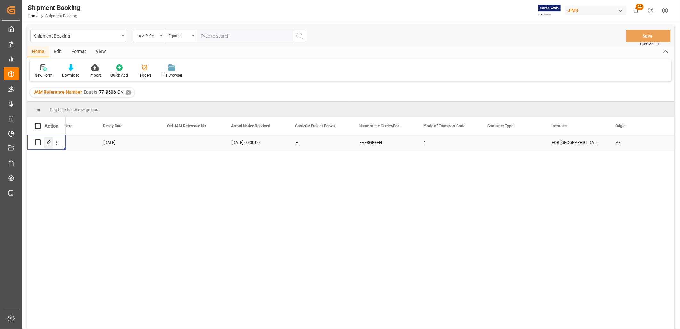
click at [49, 142] on icon "Press SPACE to select this row." at bounding box center [48, 142] width 5 height 5
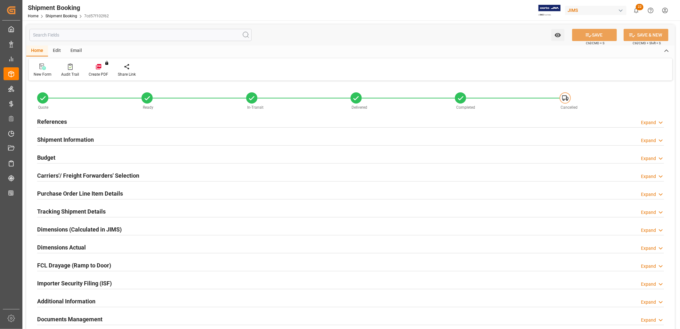
type input "1"
type input "25-06-2025"
type input "22-07-2025 00:00"
click at [61, 123] on h2 "References" at bounding box center [52, 121] width 30 height 9
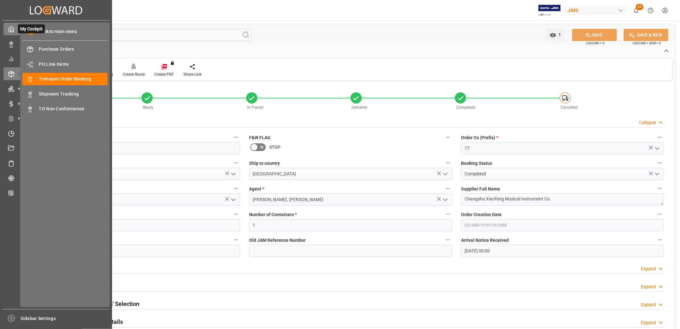
click at [13, 30] on icon at bounding box center [11, 29] width 6 height 6
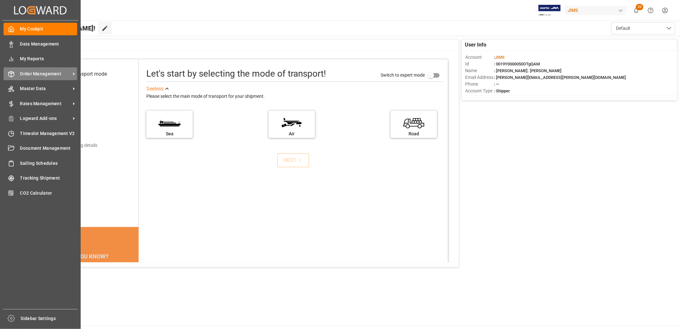
click at [44, 72] on span "Order Management" at bounding box center [45, 73] width 51 height 7
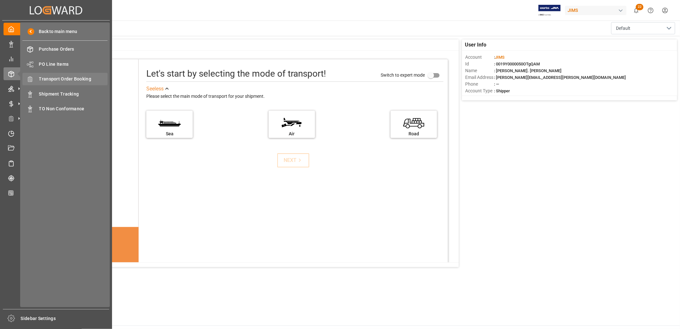
click at [78, 76] on span "Transport Order Booking" at bounding box center [73, 79] width 69 height 7
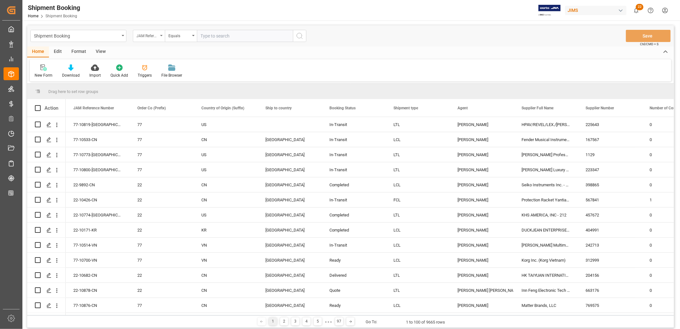
click at [161, 34] on div "JAM Reference Number" at bounding box center [149, 36] width 32 height 12
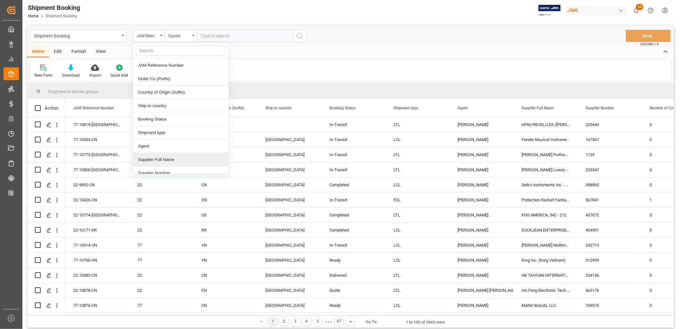
click at [171, 159] on div "Supplier Full Name" at bounding box center [180, 159] width 95 height 13
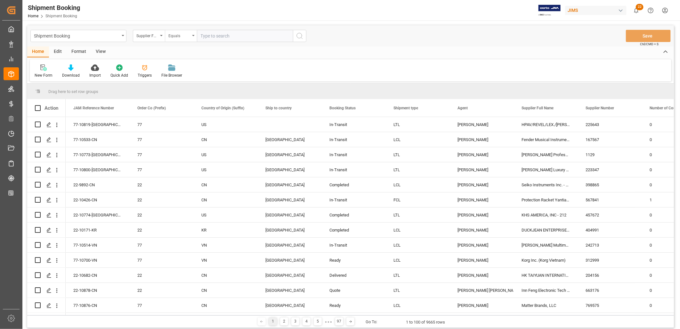
click at [193, 34] on div "Equals" at bounding box center [181, 36] width 32 height 12
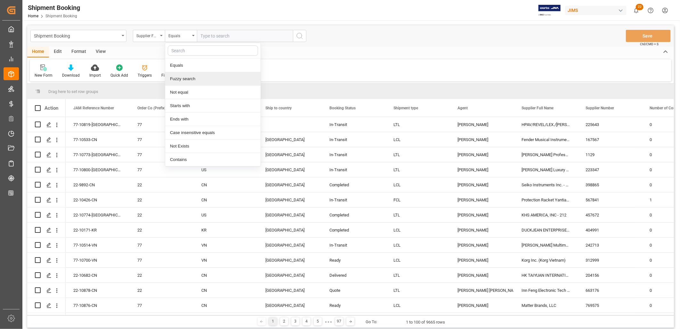
click at [189, 77] on div "Fuzzy search" at bounding box center [212, 78] width 95 height 13
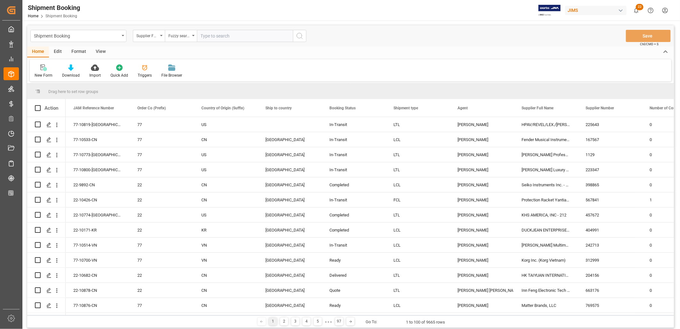
click at [211, 33] on input "text" at bounding box center [245, 36] width 96 height 12
type input "Gator"
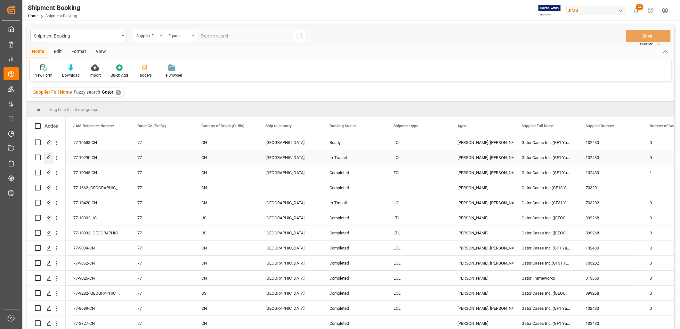
click at [49, 155] on icon "Press SPACE to select this row." at bounding box center [48, 157] width 5 height 5
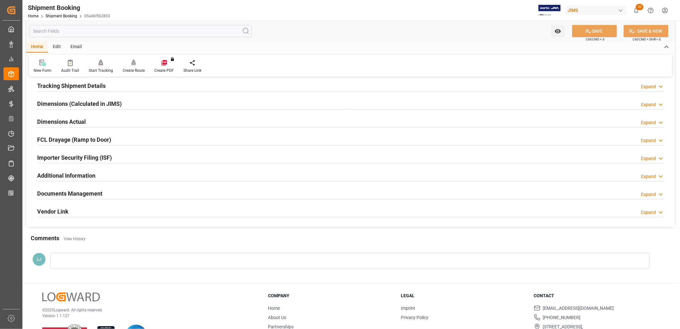
scroll to position [142, 0]
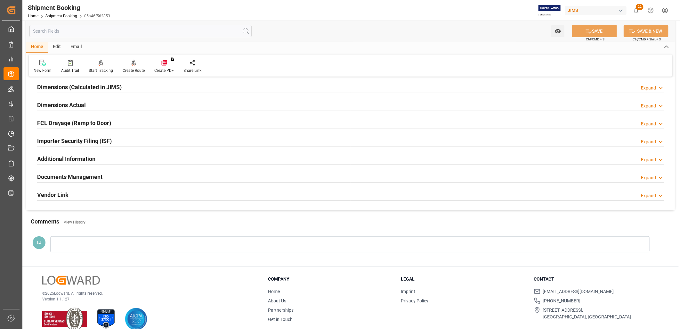
click at [93, 175] on h2 "Documents Management" at bounding box center [69, 176] width 65 height 9
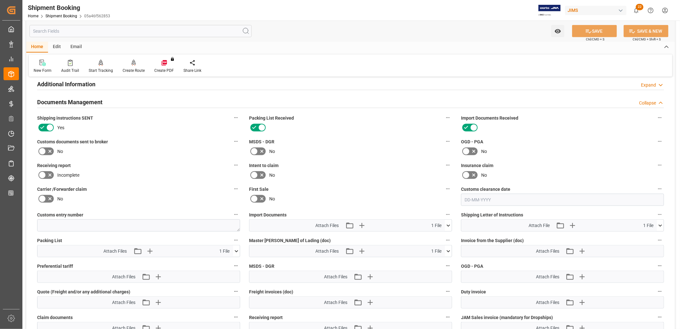
scroll to position [249, 0]
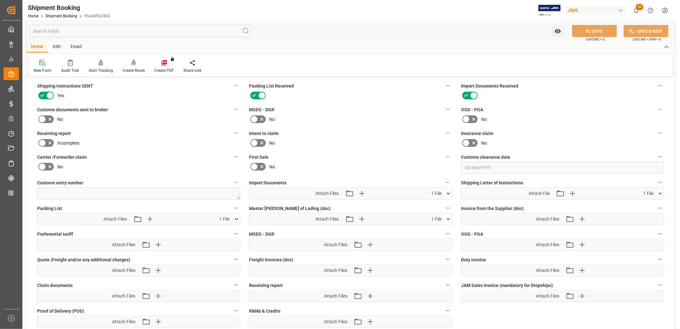
click at [449, 191] on icon at bounding box center [448, 193] width 7 height 7
click at [449, 192] on icon at bounding box center [449, 193] width 4 height 2
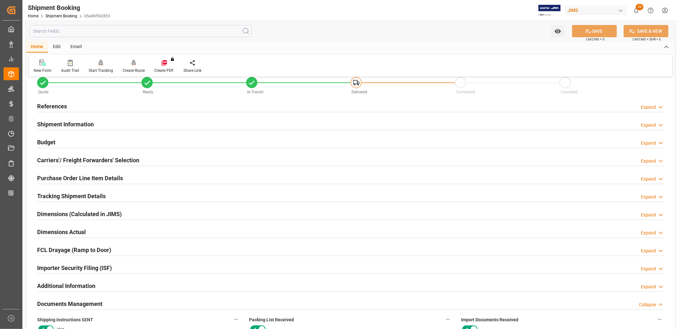
scroll to position [0, 0]
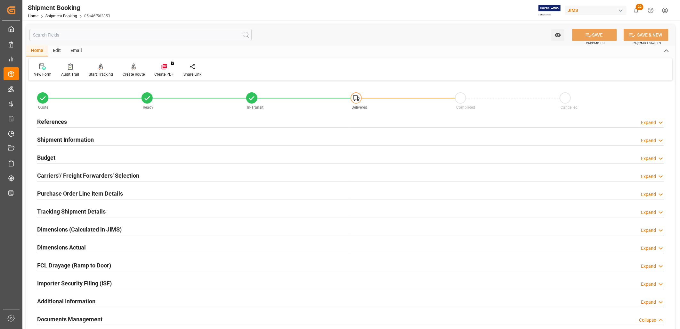
click at [63, 119] on h2 "References" at bounding box center [52, 121] width 30 height 9
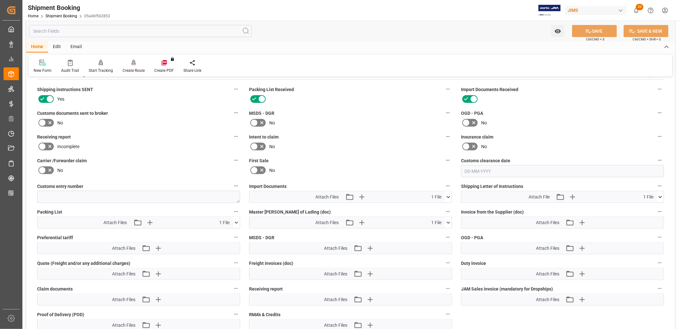
scroll to position [391, 0]
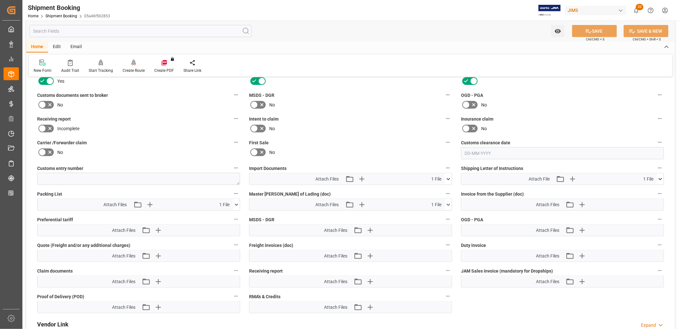
click at [448, 176] on icon at bounding box center [448, 178] width 7 height 7
click at [363, 175] on icon "button" at bounding box center [361, 179] width 10 height 10
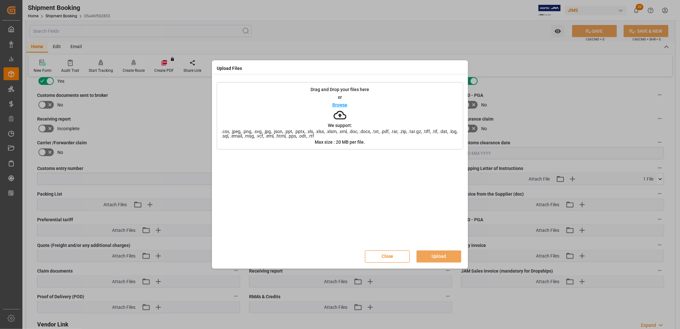
click at [395, 257] on button "Close" at bounding box center [387, 256] width 45 height 12
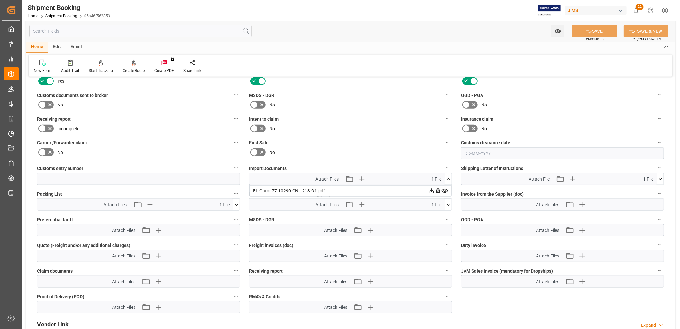
click at [450, 177] on icon at bounding box center [448, 178] width 7 height 7
click at [362, 176] on icon "button" at bounding box center [362, 179] width 6 height 6
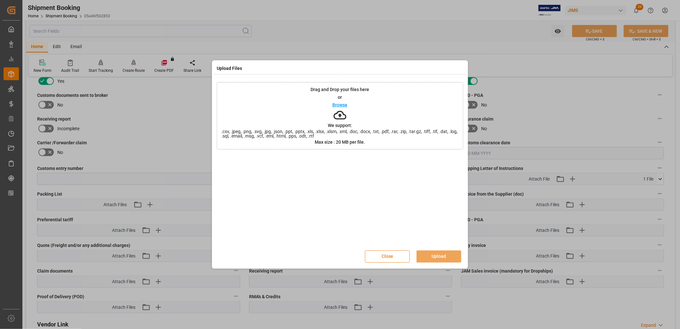
click at [382, 255] on button "Close" at bounding box center [387, 256] width 45 height 12
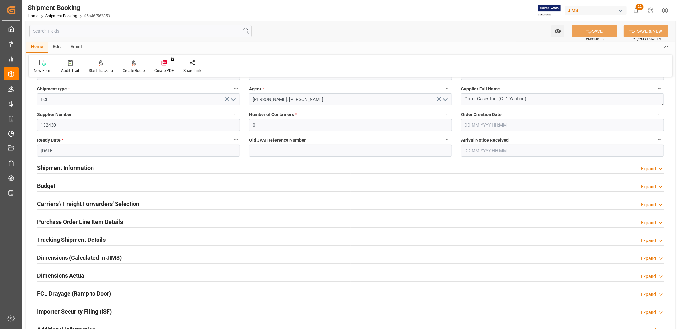
scroll to position [213, 0]
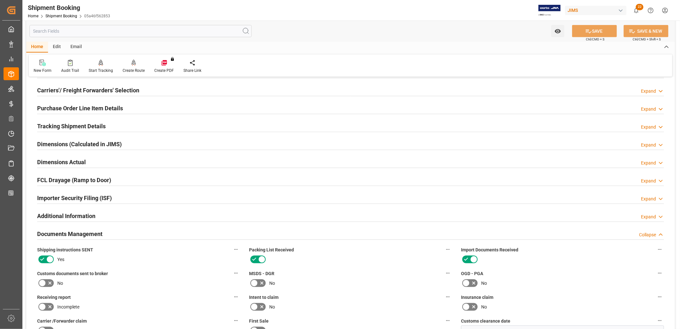
click at [93, 107] on h2 "Purchase Order Line Item Details" at bounding box center [80, 108] width 86 height 9
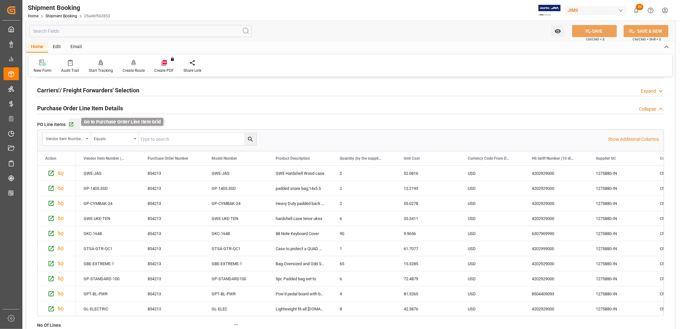
click at [72, 123] on icon "button" at bounding box center [71, 124] width 5 height 5
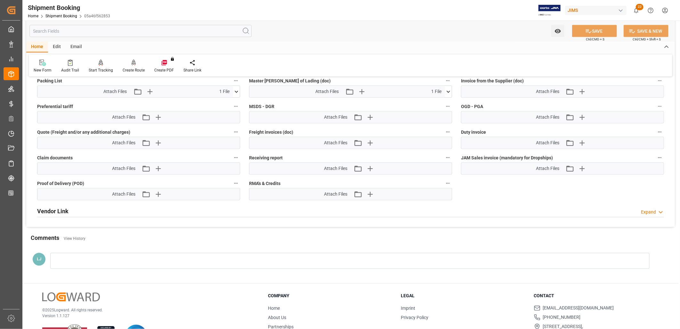
scroll to position [747, 0]
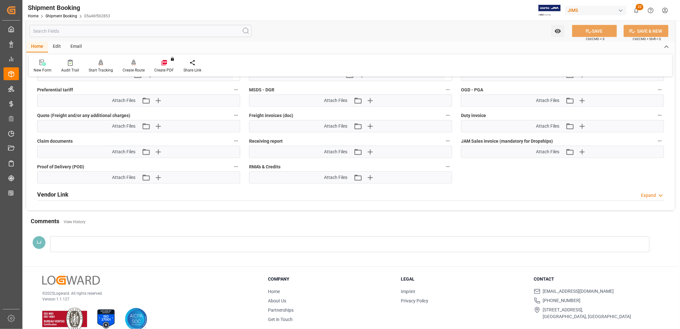
click at [94, 238] on div at bounding box center [350, 244] width 600 height 16
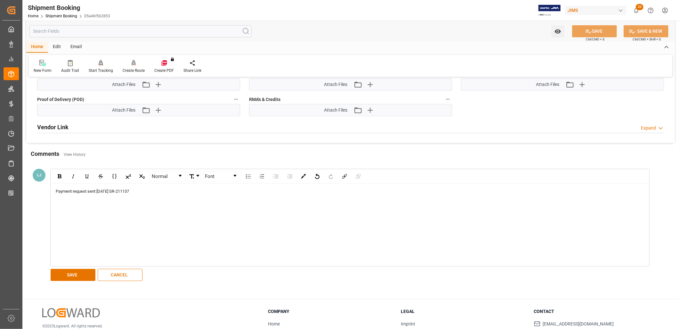
scroll to position [818, 0]
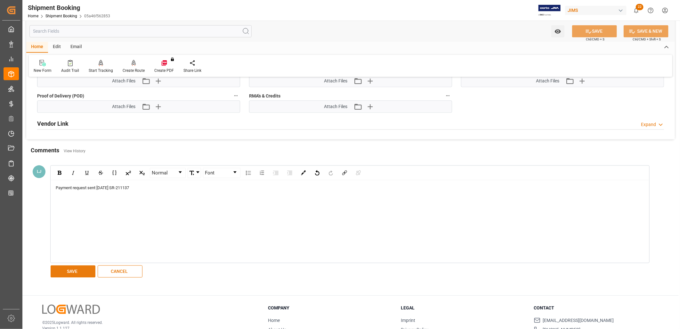
click at [82, 268] on button "SAVE" at bounding box center [73, 271] width 45 height 12
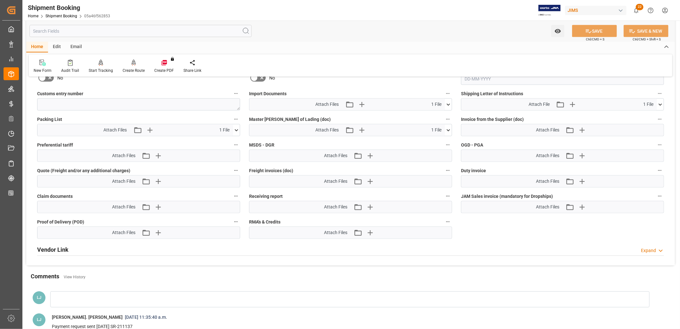
scroll to position [680, 0]
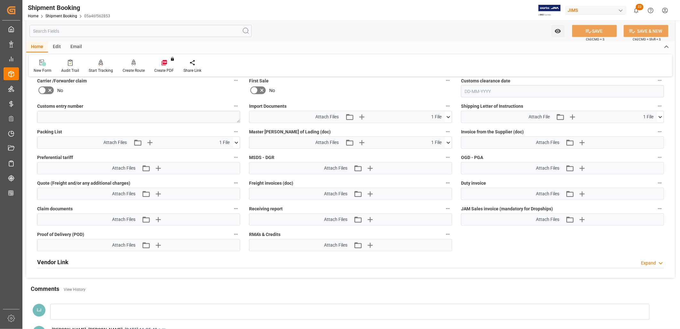
click at [447, 117] on icon at bounding box center [448, 117] width 7 height 7
click at [362, 114] on icon "button" at bounding box center [362, 117] width 6 height 6
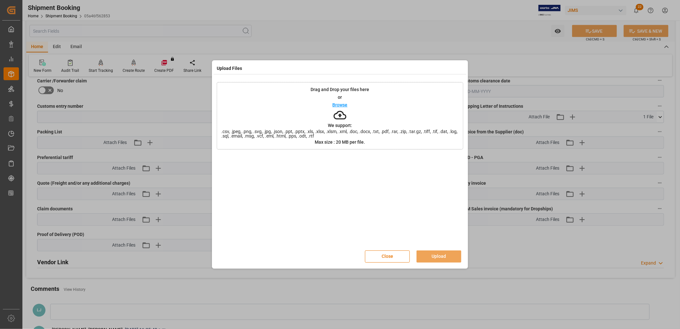
click at [339, 104] on p "Browse" at bounding box center [340, 104] width 15 height 4
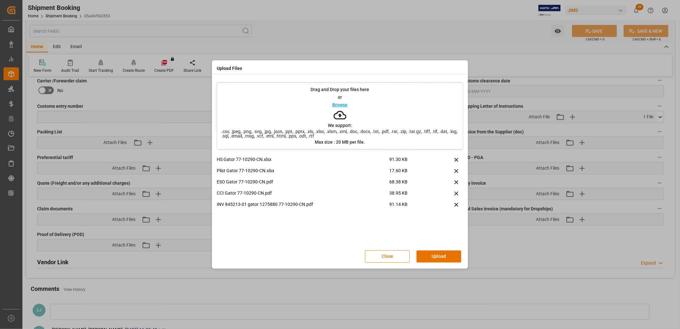
click at [437, 255] on button "Upload" at bounding box center [439, 256] width 45 height 12
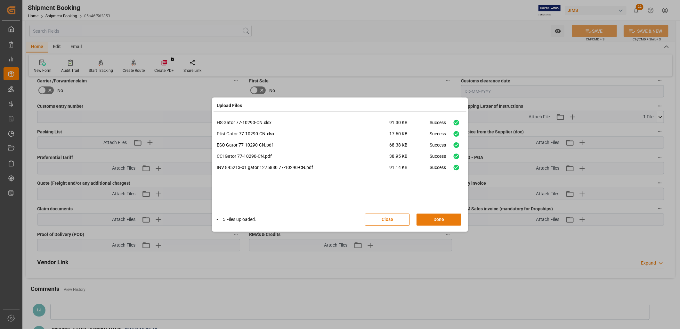
click at [434, 219] on button "Done" at bounding box center [439, 219] width 45 height 12
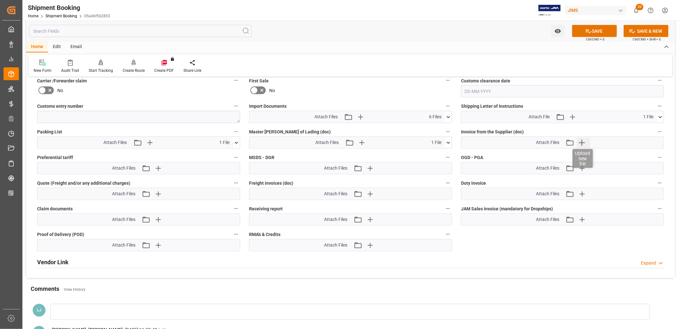
click at [582, 142] on icon "button" at bounding box center [582, 142] width 10 height 10
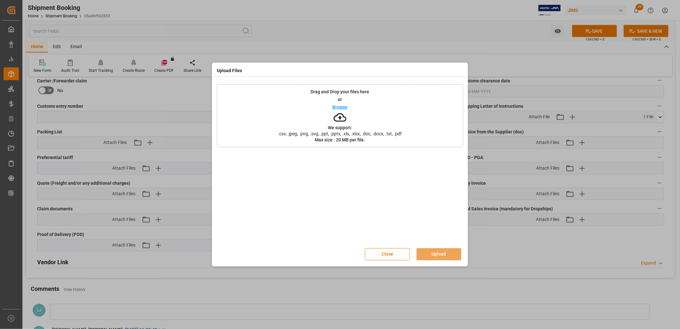
click at [344, 108] on p "Browse" at bounding box center [340, 107] width 15 height 4
click at [437, 250] on button "Upload" at bounding box center [439, 254] width 45 height 12
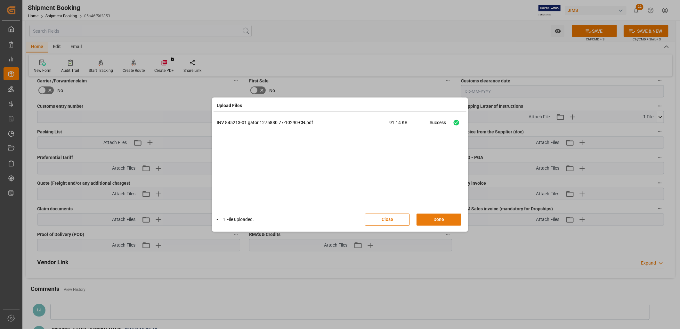
click at [444, 221] on button "Done" at bounding box center [439, 219] width 45 height 12
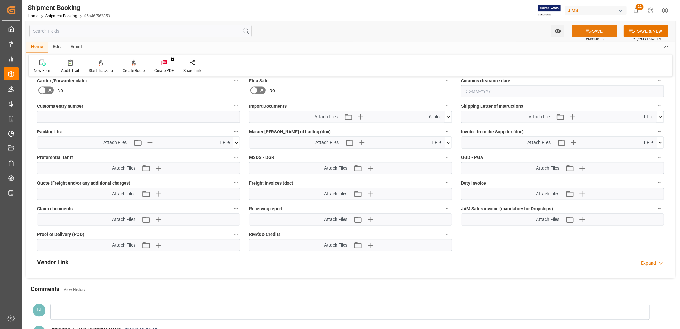
click at [590, 30] on icon at bounding box center [588, 31] width 7 height 7
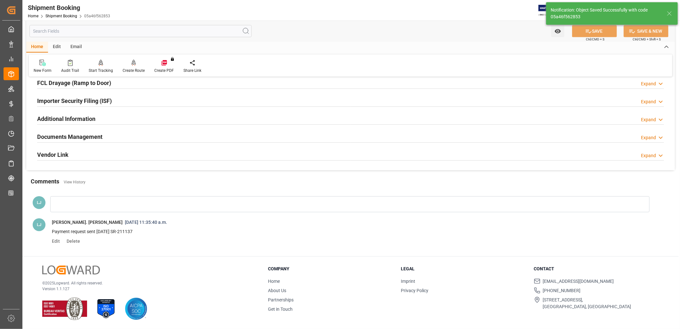
scroll to position [76, 0]
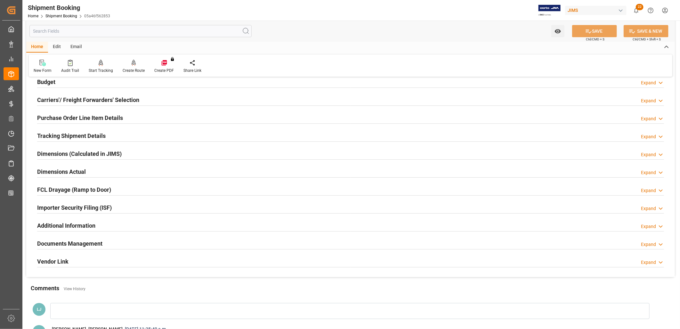
click at [99, 241] on h2 "Documents Management" at bounding box center [69, 243] width 65 height 9
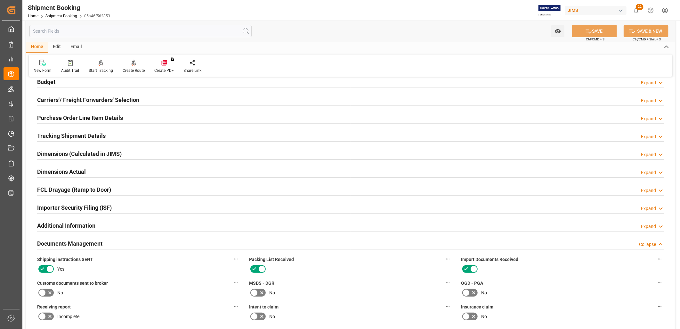
scroll to position [325, 0]
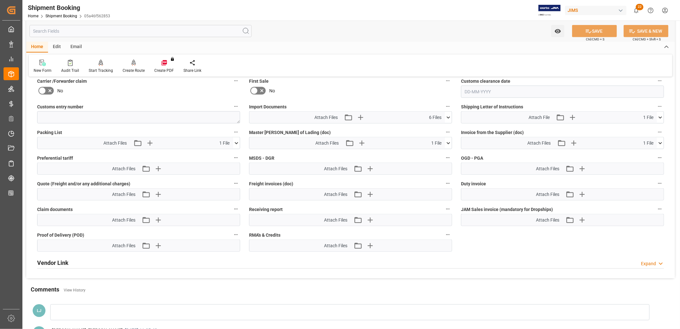
click at [449, 142] on icon at bounding box center [449, 143] width 4 height 2
click at [445, 153] on icon at bounding box center [445, 155] width 6 height 4
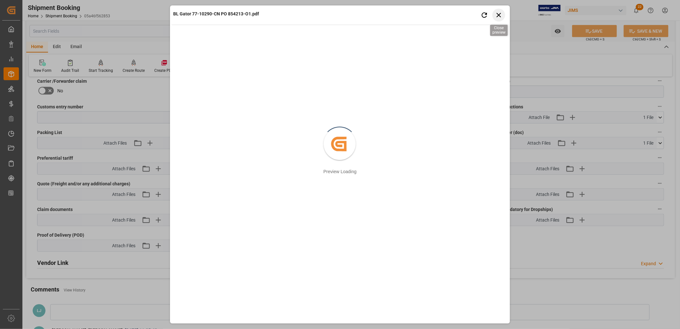
click at [499, 13] on icon "button" at bounding box center [499, 15] width 8 height 8
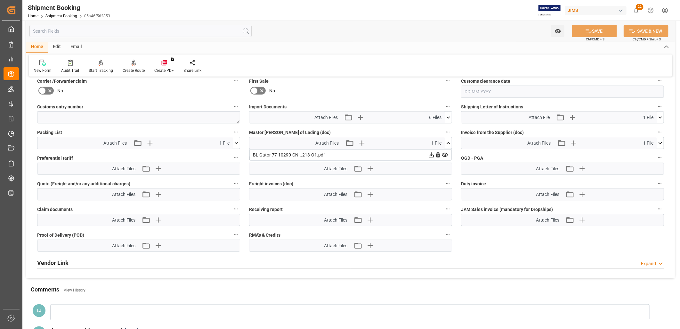
click at [662, 140] on icon at bounding box center [660, 143] width 7 height 7
click at [657, 153] on icon at bounding box center [657, 154] width 7 height 7
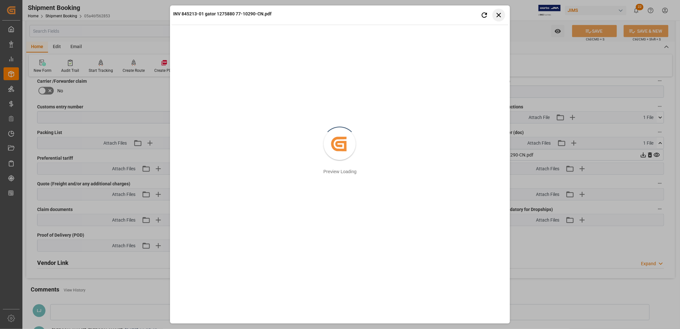
click at [501, 15] on icon "button" at bounding box center [499, 15] width 8 height 8
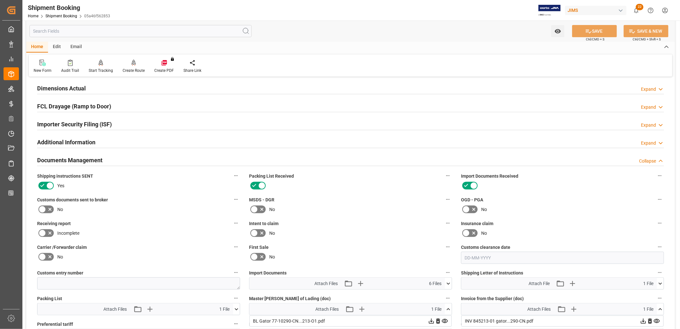
scroll to position [146, 0]
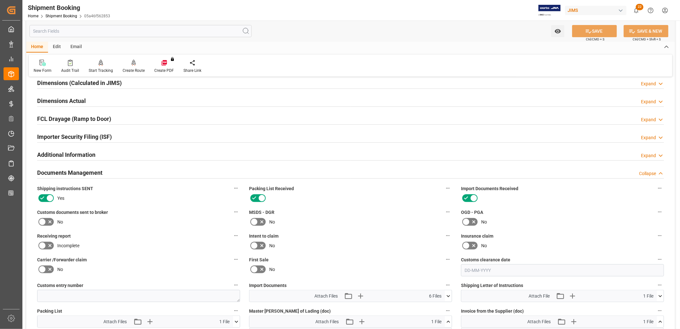
click at [44, 219] on icon at bounding box center [42, 222] width 8 height 8
click at [0, 0] on input "checkbox" at bounding box center [0, 0] width 0 height 0
click at [601, 31] on button "SAVE" at bounding box center [594, 31] width 45 height 12
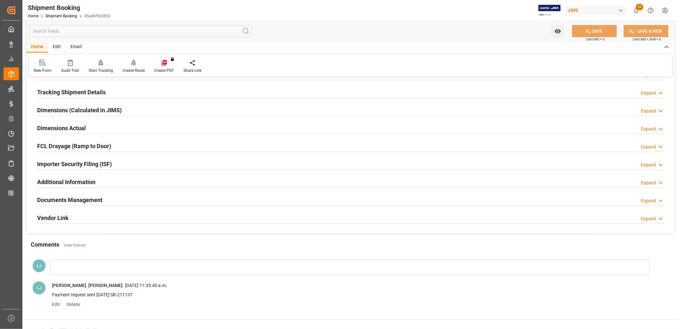
scroll to position [0, 0]
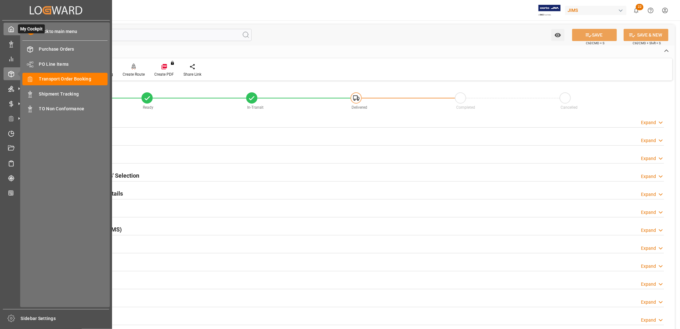
click at [13, 28] on icon at bounding box center [11, 29] width 6 height 6
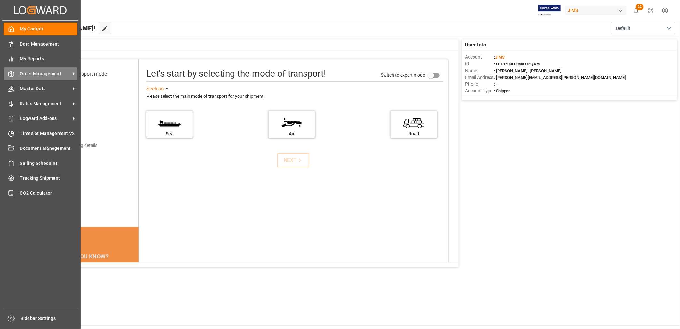
click at [47, 71] on span "Order Management" at bounding box center [45, 73] width 51 height 7
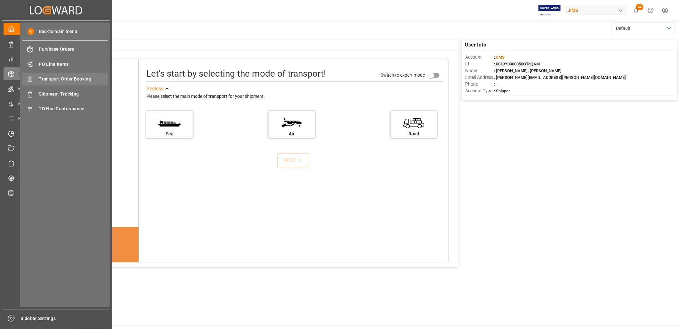
click at [85, 78] on span "Transport Order Booking" at bounding box center [73, 79] width 69 height 7
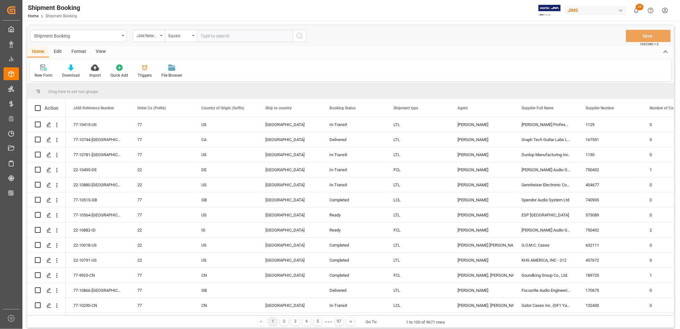
click at [210, 35] on input "text" at bounding box center [245, 36] width 96 height 12
type input "77-10420-CN"
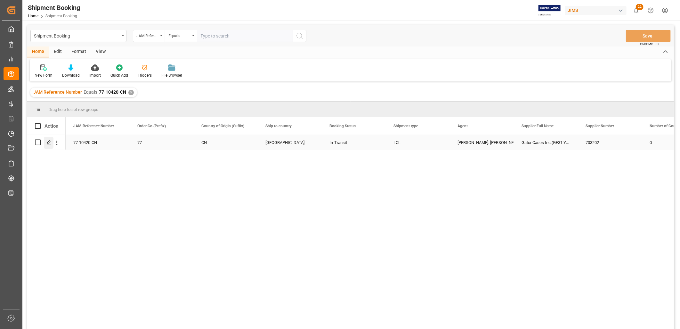
click at [50, 143] on icon "Press SPACE to select this row." at bounding box center [48, 142] width 5 height 5
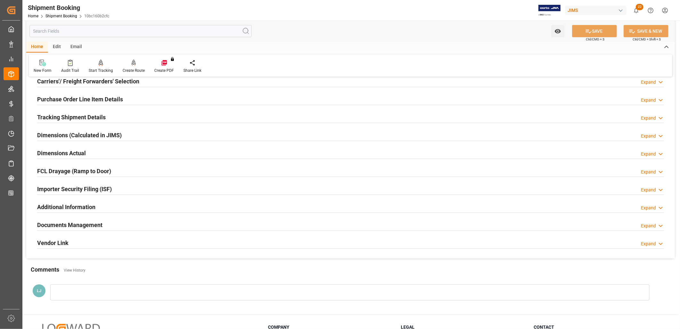
scroll to position [107, 0]
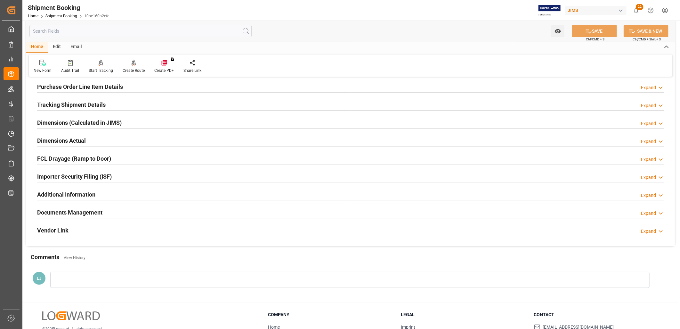
click at [92, 210] on h2 "Documents Management" at bounding box center [69, 212] width 65 height 9
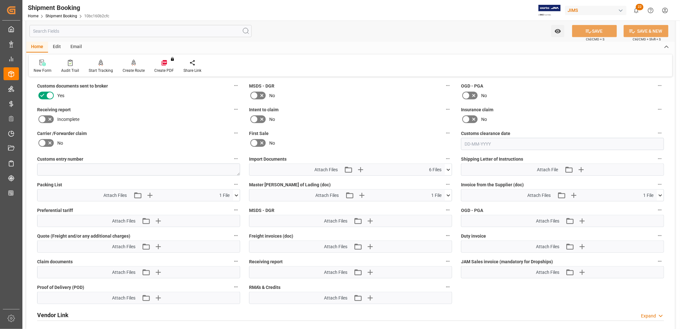
scroll to position [284, 0]
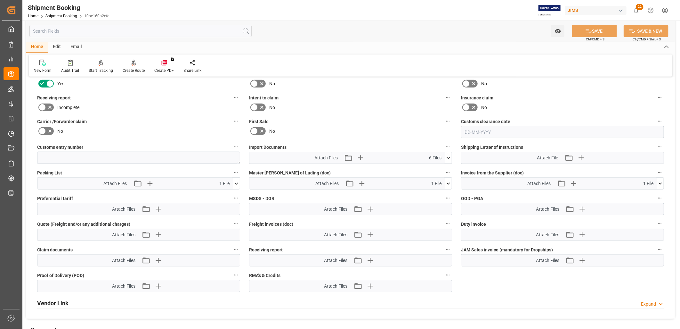
click at [449, 155] on icon at bounding box center [448, 157] width 7 height 7
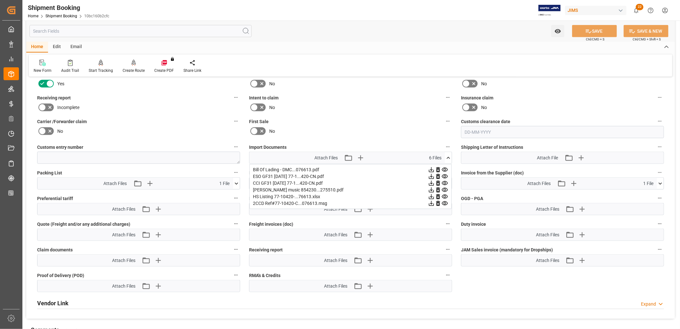
click at [445, 200] on icon at bounding box center [445, 203] width 7 height 7
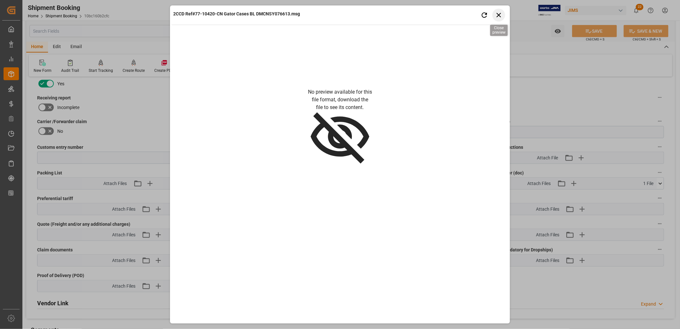
click at [501, 14] on icon "button" at bounding box center [499, 15] width 8 height 8
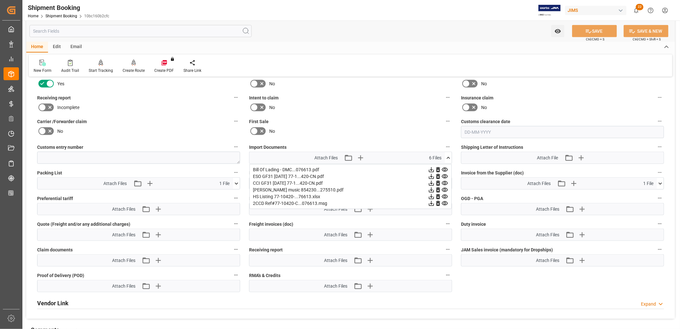
click at [448, 156] on icon at bounding box center [448, 157] width 7 height 7
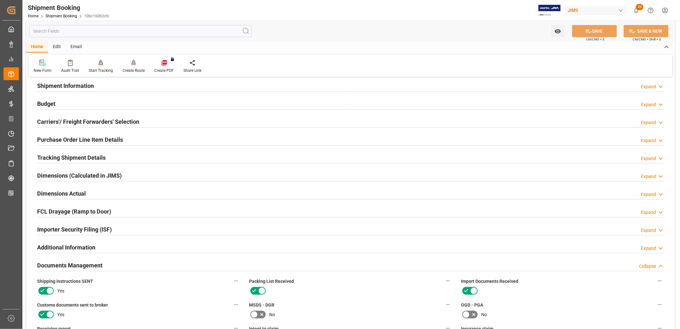
scroll to position [36, 0]
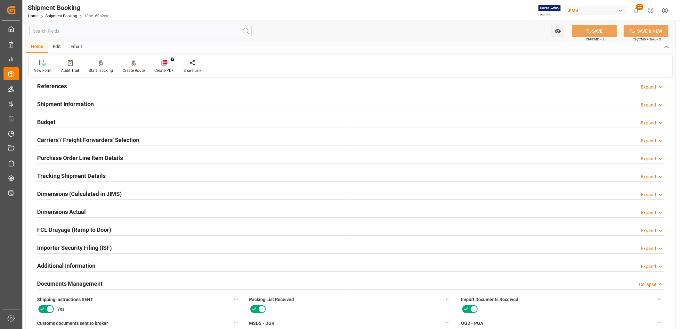
click at [92, 155] on h2 "Purchase Order Line Item Details" at bounding box center [80, 157] width 86 height 9
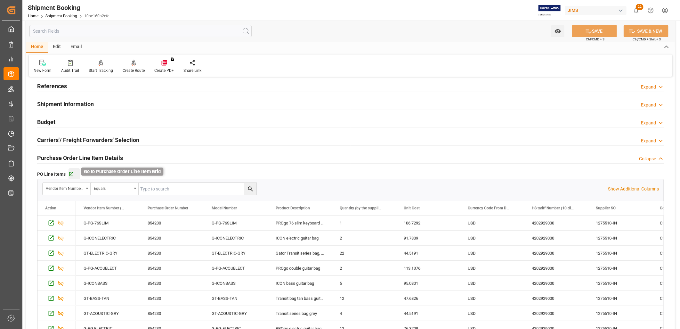
click at [72, 173] on icon "button" at bounding box center [71, 174] width 4 height 4
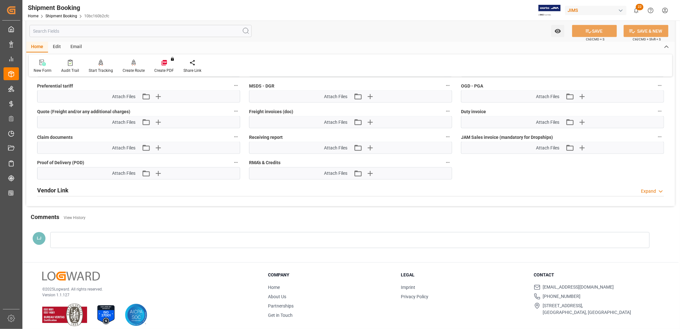
scroll to position [628, 0]
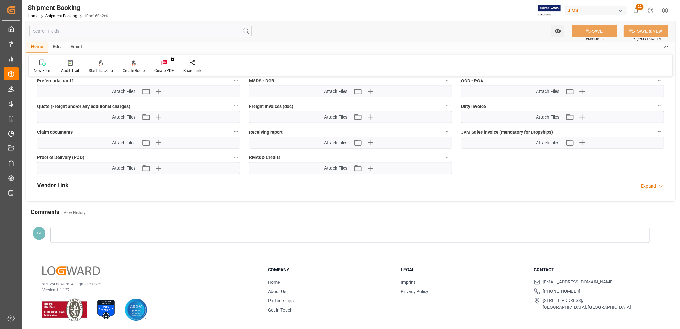
click at [82, 233] on div at bounding box center [350, 235] width 600 height 16
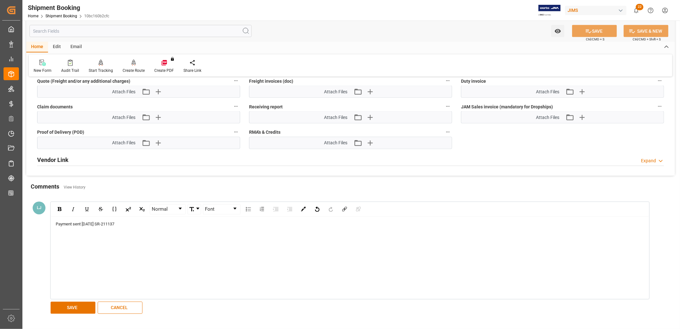
scroll to position [664, 0]
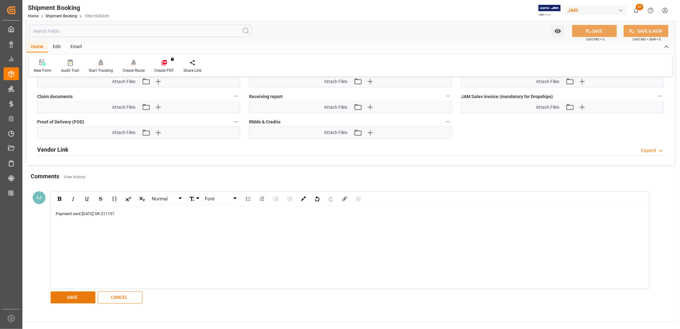
click at [75, 292] on button "SAVE" at bounding box center [73, 297] width 45 height 12
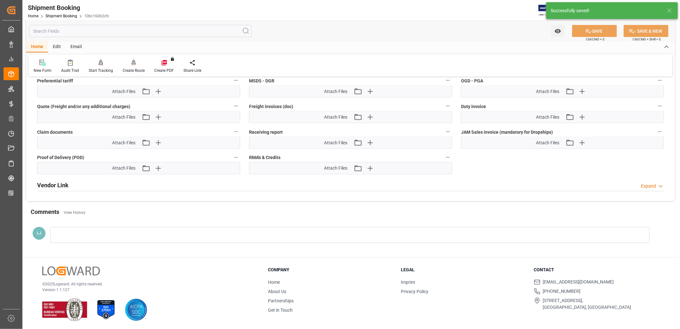
scroll to position [658, 0]
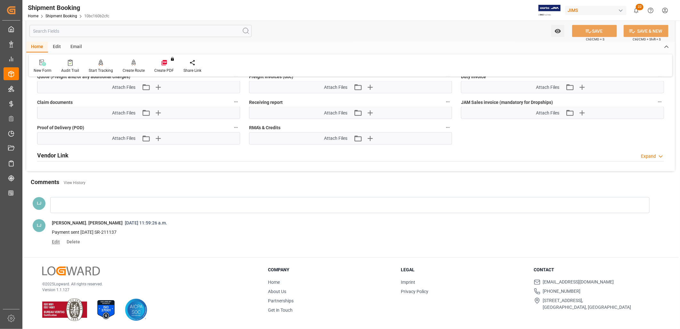
click at [56, 241] on span "Edit" at bounding box center [58, 241] width 12 height 5
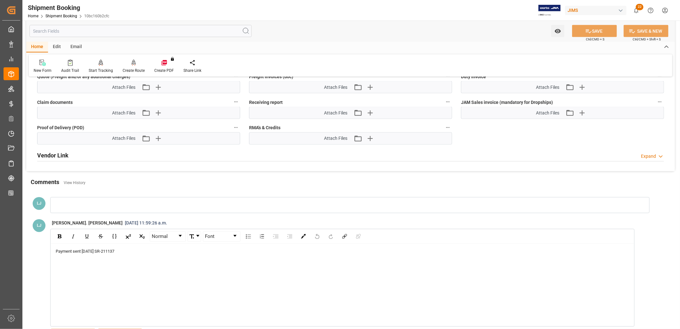
scroll to position [664, 0]
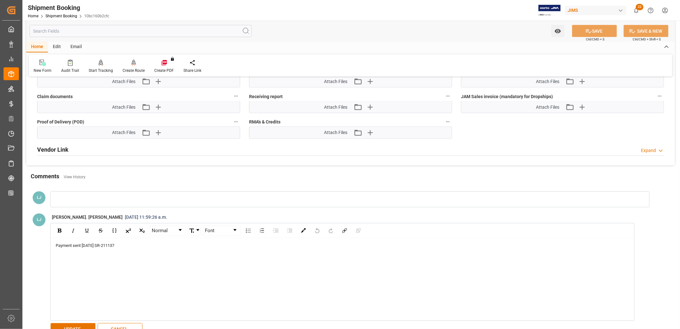
click at [108, 243] on span "Payment sent Sept 4 SR-211137" at bounding box center [85, 245] width 59 height 5
drag, startPoint x: 107, startPoint y: 244, endPoint x: 128, endPoint y: 245, distance: 21.5
click at [120, 245] on div "Payment sent Sept 4 SR-211137" at bounding box center [343, 245] width 574 height 6
click at [72, 327] on button "UPDATE" at bounding box center [73, 329] width 45 height 12
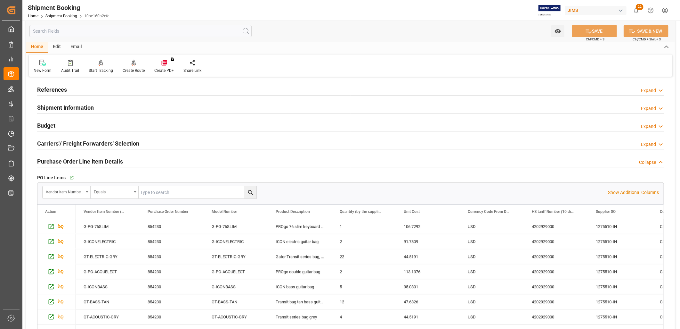
scroll to position [0, 0]
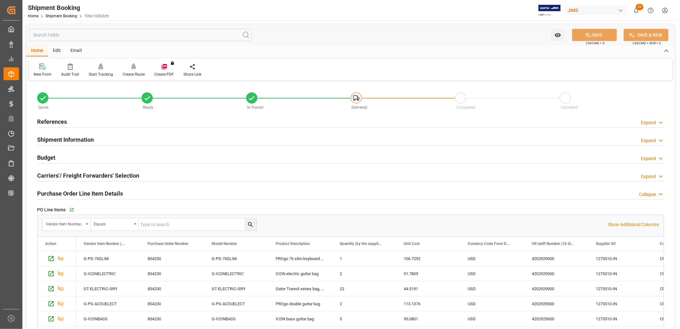
click at [57, 120] on h2 "References" at bounding box center [52, 121] width 30 height 9
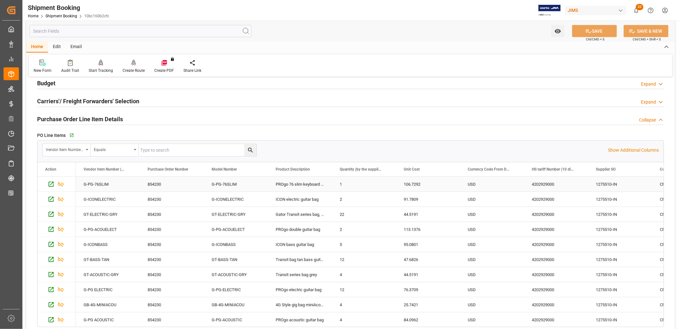
scroll to position [213, 0]
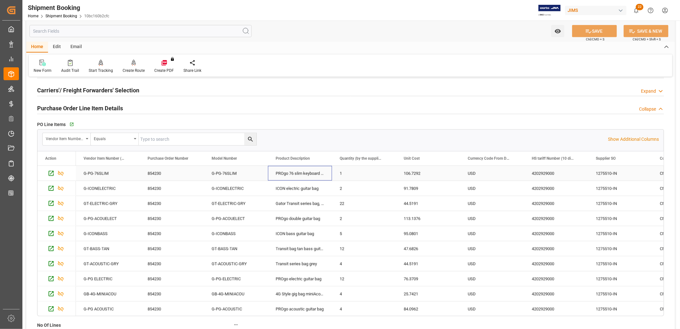
click at [308, 174] on div "PROgo 76 slim keyboard bag" at bounding box center [300, 173] width 64 height 15
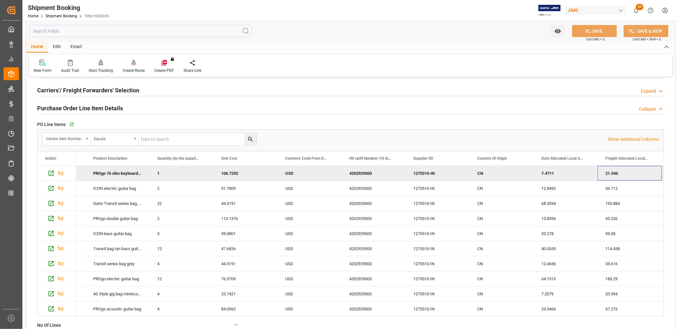
scroll to position [0, 247]
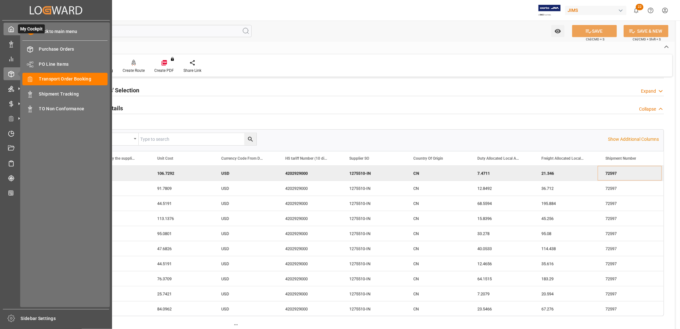
click at [9, 28] on icon at bounding box center [11, 29] width 6 height 6
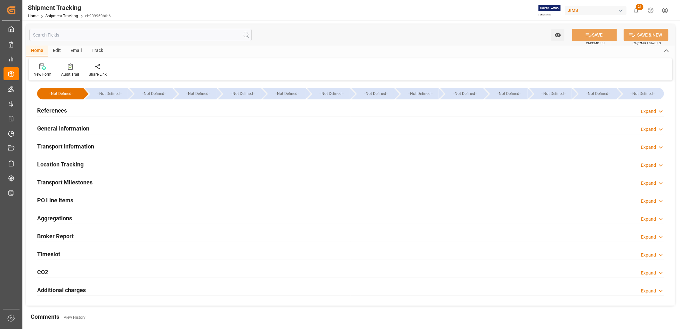
type input "[DATE]"
click at [60, 109] on h2 "References" at bounding box center [52, 110] width 30 height 9
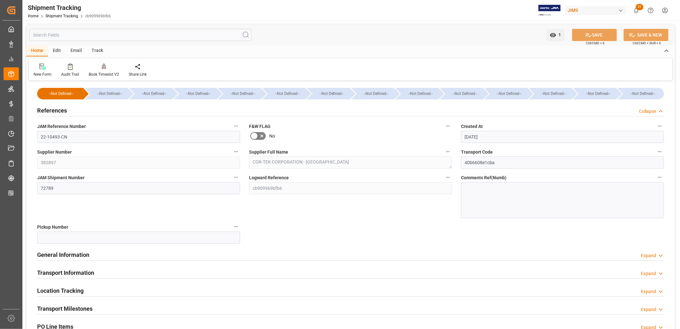
click at [72, 254] on h2 "General Information" at bounding box center [63, 254] width 52 height 9
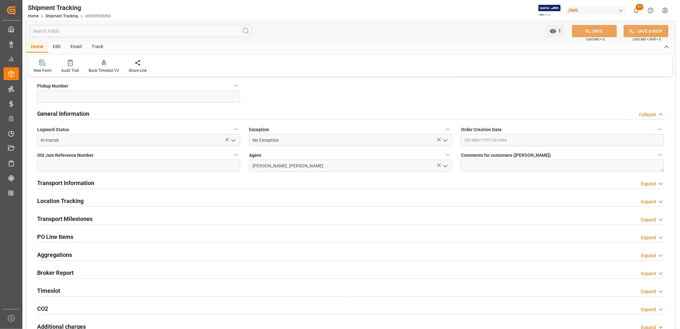
scroll to position [142, 0]
click at [82, 217] on h2 "Transport Milestones" at bounding box center [64, 217] width 55 height 9
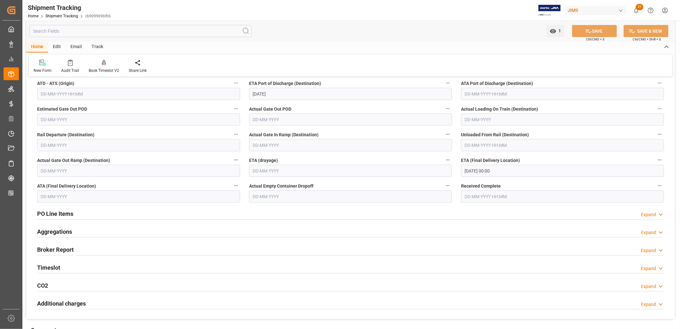
scroll to position [356, 0]
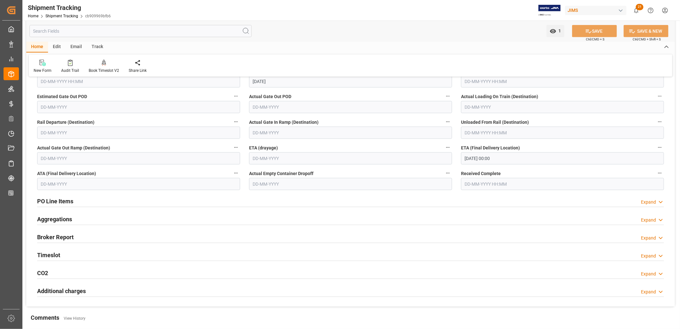
click at [65, 200] on h2 "PO Line Items" at bounding box center [55, 201] width 36 height 9
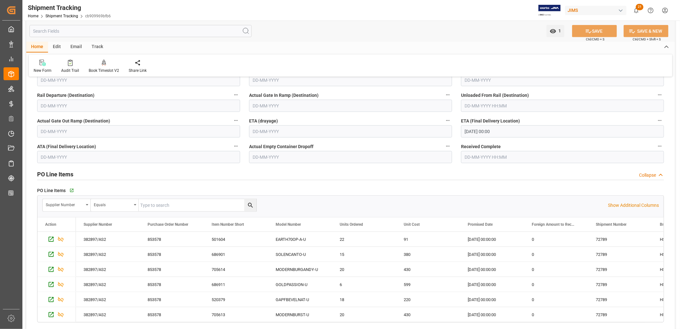
scroll to position [427, 0]
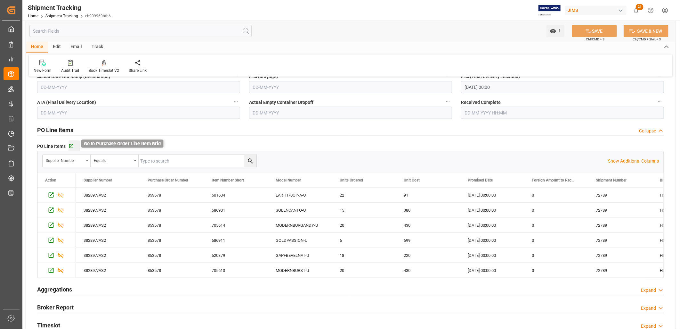
click at [71, 145] on icon "button" at bounding box center [71, 146] width 4 height 4
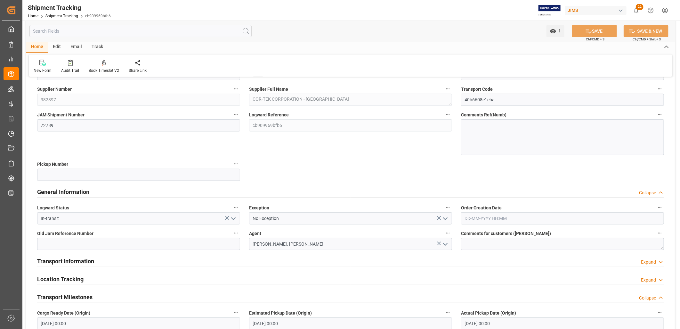
scroll to position [0, 0]
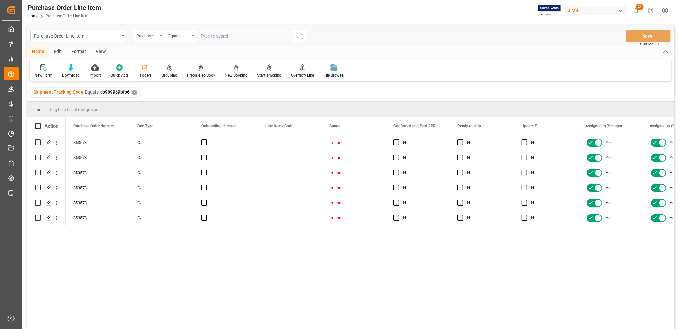
click at [79, 49] on div "Format" at bounding box center [79, 51] width 24 height 11
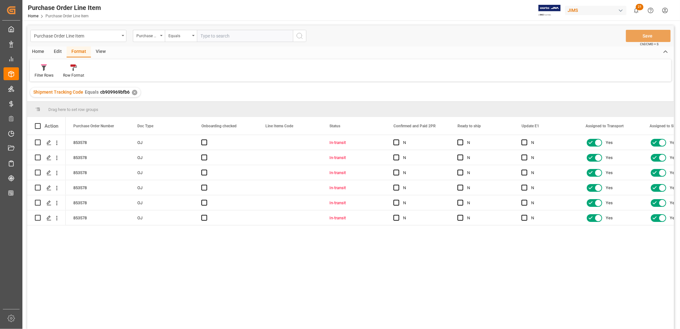
click at [39, 49] on div "Home" at bounding box center [38, 51] width 22 height 11
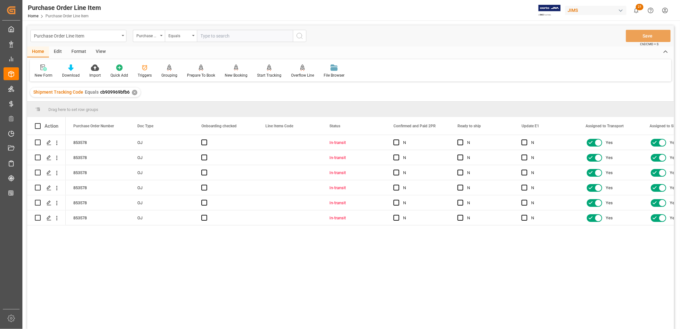
click at [98, 50] on div "View" at bounding box center [101, 51] width 20 height 11
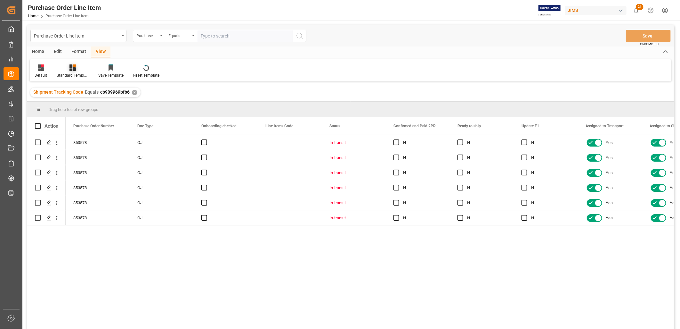
click at [75, 68] on icon at bounding box center [72, 67] width 6 height 6
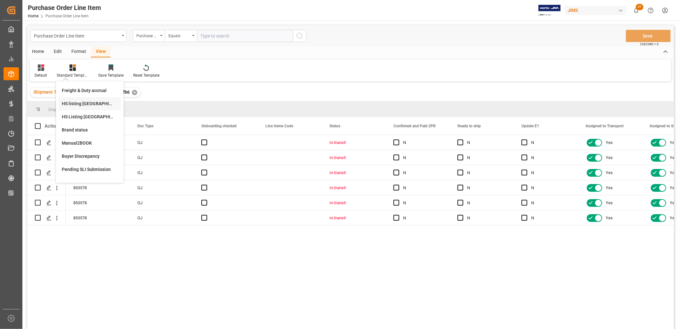
click at [78, 104] on div "HS listing USA" at bounding box center [90, 103] width 56 height 7
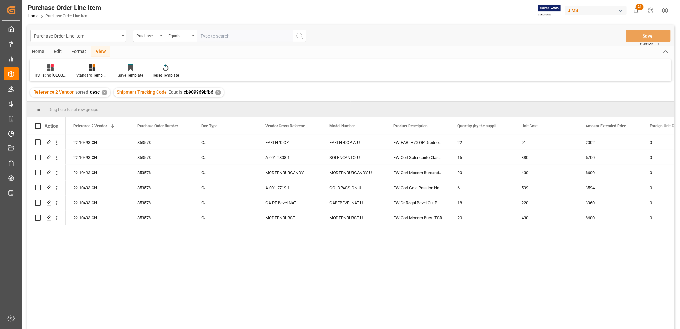
click at [36, 50] on div "Home" at bounding box center [38, 51] width 22 height 11
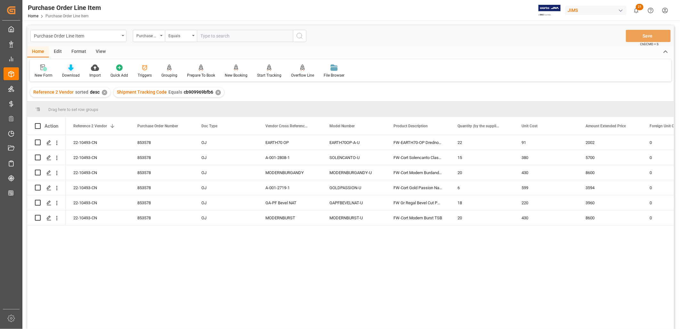
click at [69, 70] on icon at bounding box center [70, 67] width 5 height 6
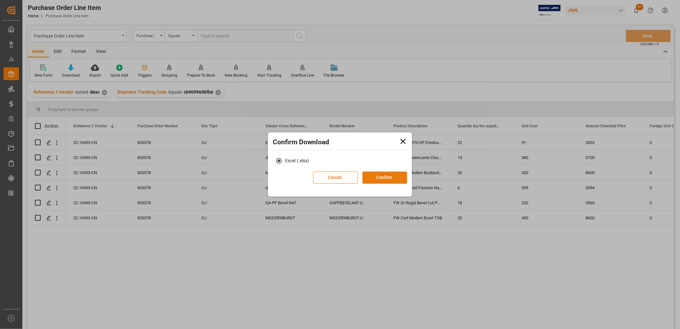
click at [378, 176] on button "Confirm" at bounding box center [385, 177] width 45 height 12
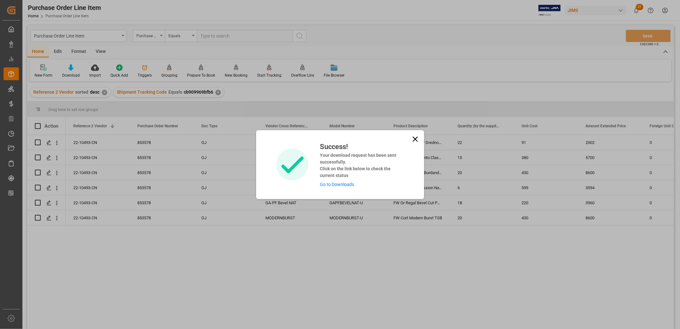
click at [340, 184] on link "Go to Downloads" at bounding box center [337, 184] width 34 height 5
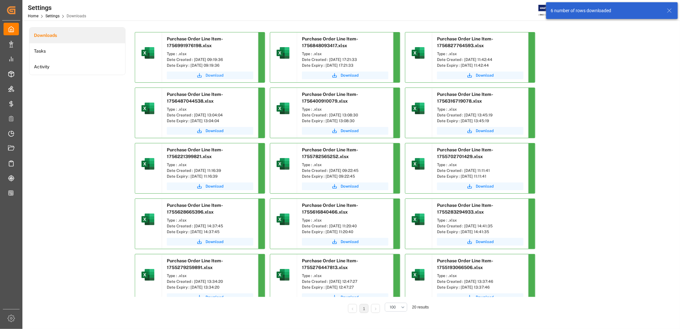
click at [203, 75] on button "Download" at bounding box center [210, 75] width 86 height 8
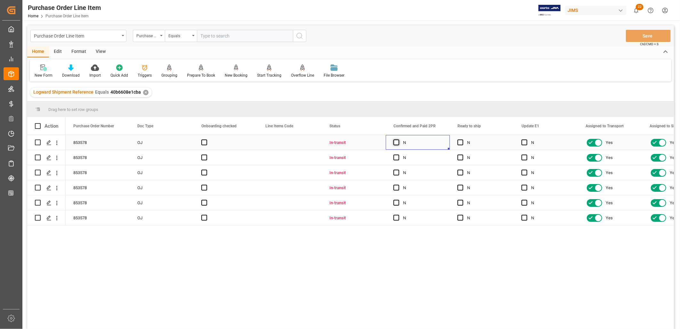
click at [396, 142] on span "Press SPACE to select this row." at bounding box center [397, 142] width 6 height 6
click at [398, 139] on input "Press SPACE to select this row." at bounding box center [398, 139] width 0 height 0
click at [397, 156] on span "Press SPACE to select this row." at bounding box center [397, 157] width 6 height 6
click at [398, 154] on input "Press SPACE to select this row." at bounding box center [398, 154] width 0 height 0
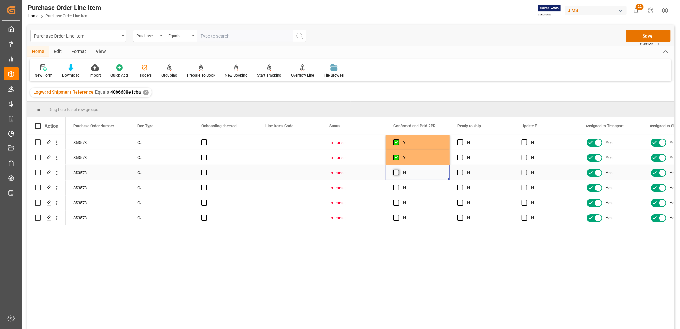
click at [397, 173] on span "Press SPACE to select this row." at bounding box center [397, 172] width 6 height 6
click at [398, 169] on input "Press SPACE to select this row." at bounding box center [398, 169] width 0 height 0
click at [396, 188] on span "Press SPACE to select this row." at bounding box center [397, 187] width 6 height 6
click at [398, 184] on input "Press SPACE to select this row." at bounding box center [398, 184] width 0 height 0
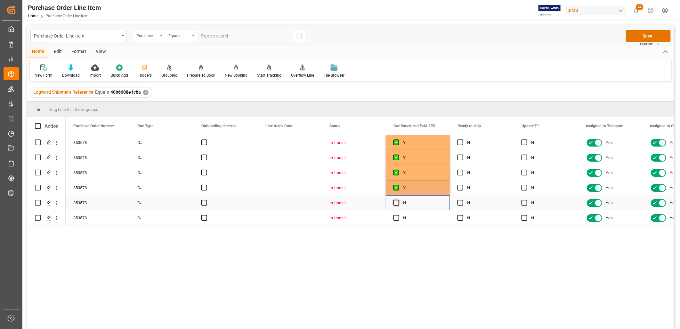
click at [397, 201] on span "Press SPACE to select this row." at bounding box center [397, 203] width 6 height 6
click at [398, 200] on input "Press SPACE to select this row." at bounding box center [398, 200] width 0 height 0
click at [395, 215] on span "Press SPACE to select this row." at bounding box center [397, 218] width 6 height 6
click at [398, 215] on input "Press SPACE to select this row." at bounding box center [398, 215] width 0 height 0
click at [644, 34] on button "Save" at bounding box center [648, 36] width 45 height 12
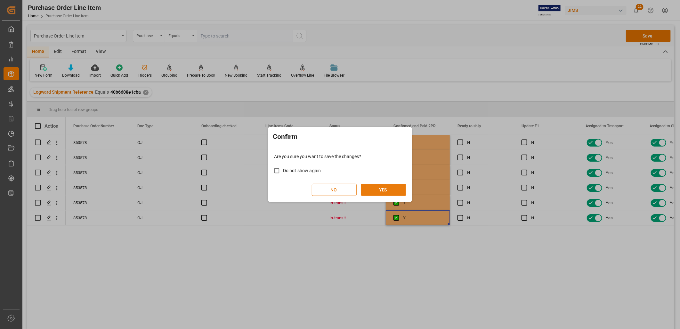
click at [378, 186] on button "YES" at bounding box center [383, 190] width 45 height 12
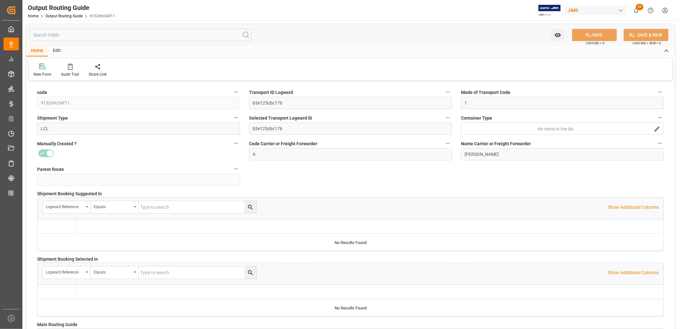
type input "[DATE] 19:19"
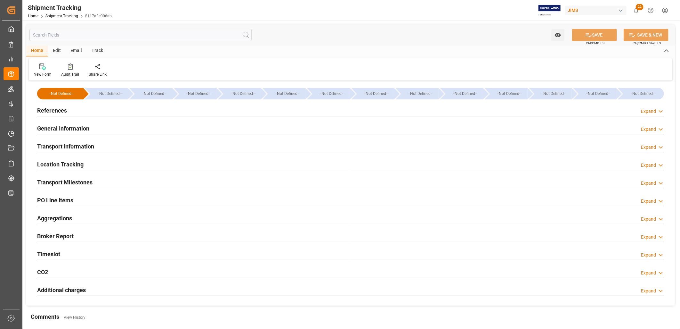
type input "[DATE]"
click at [58, 111] on h2 "References" at bounding box center [52, 110] width 30 height 9
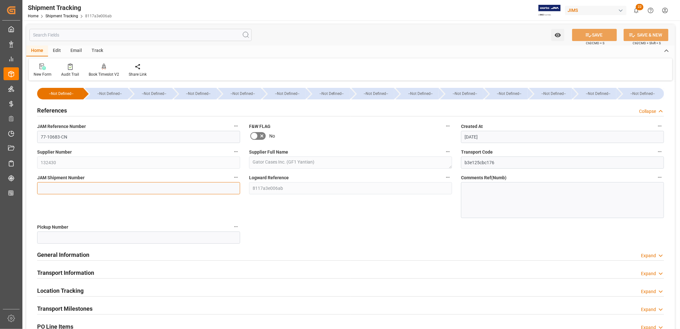
click at [59, 186] on input at bounding box center [138, 188] width 203 height 12
type input "72873"
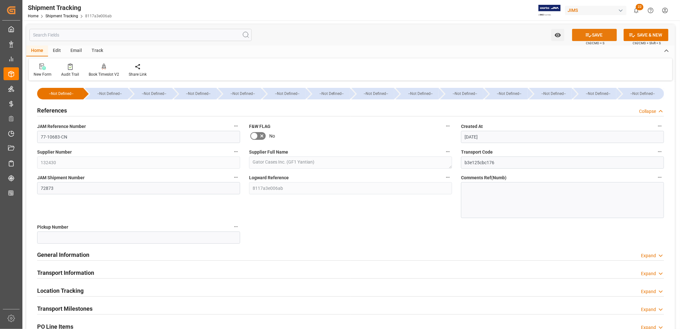
click at [603, 34] on button "SAVE" at bounding box center [594, 35] width 45 height 12
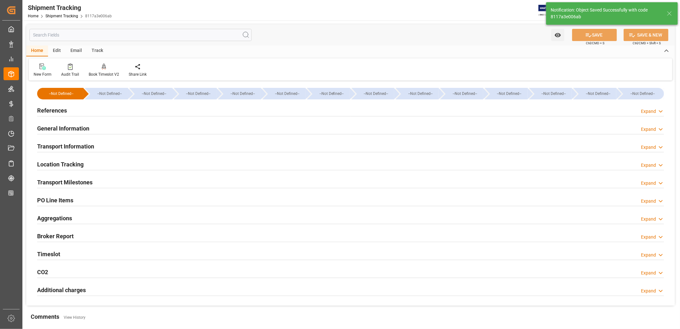
click at [72, 181] on h2 "Transport Milestones" at bounding box center [64, 182] width 55 height 9
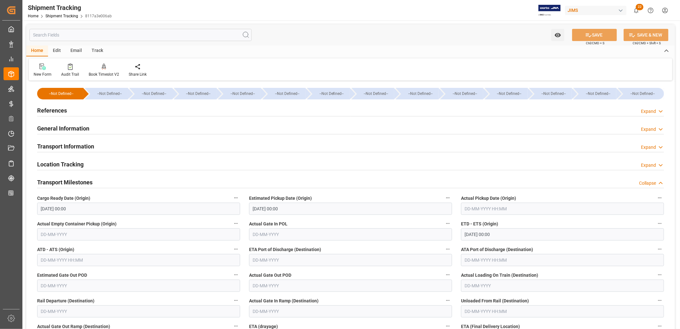
click at [85, 145] on h2 "Transport Information" at bounding box center [65, 146] width 57 height 9
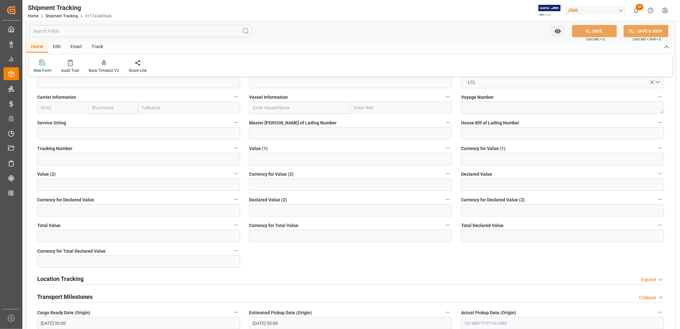
scroll to position [142, 0]
click at [263, 159] on input "text" at bounding box center [350, 158] width 203 height 12
click at [267, 159] on input "text" at bounding box center [350, 158] width 203 height 12
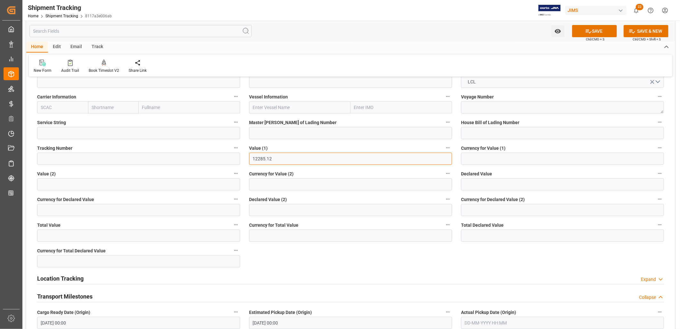
type input "12285.12"
click at [469, 155] on input at bounding box center [562, 158] width 203 height 12
type input "USD"
click at [602, 32] on button "SAVE" at bounding box center [594, 31] width 45 height 12
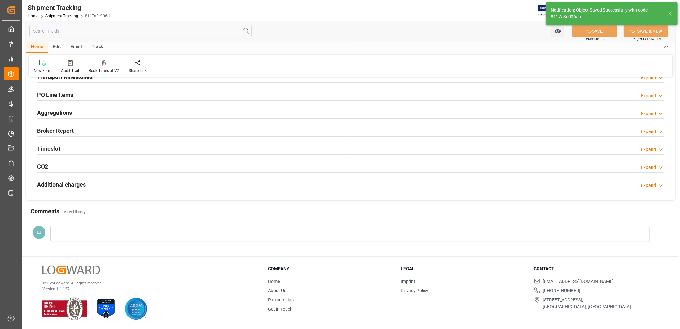
scroll to position [0, 0]
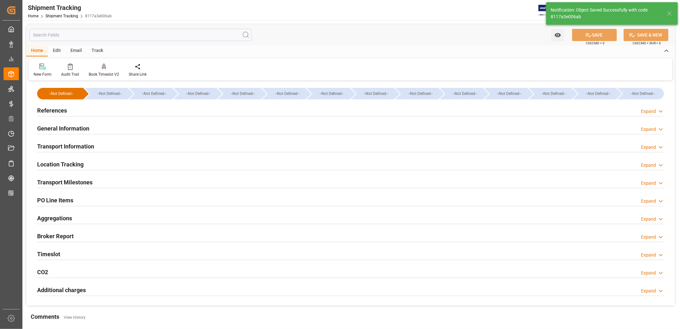
click at [70, 125] on h2 "General Information" at bounding box center [63, 128] width 52 height 9
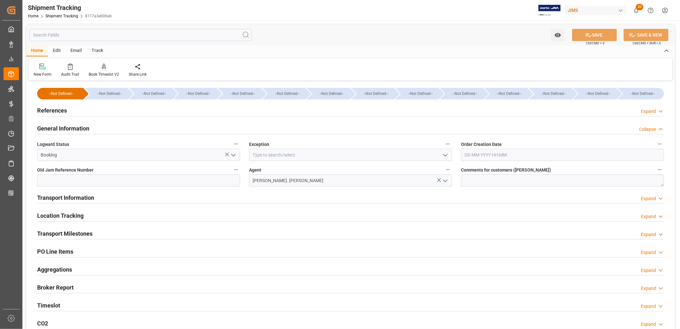
click at [66, 197] on h2 "Transport Information" at bounding box center [65, 197] width 57 height 9
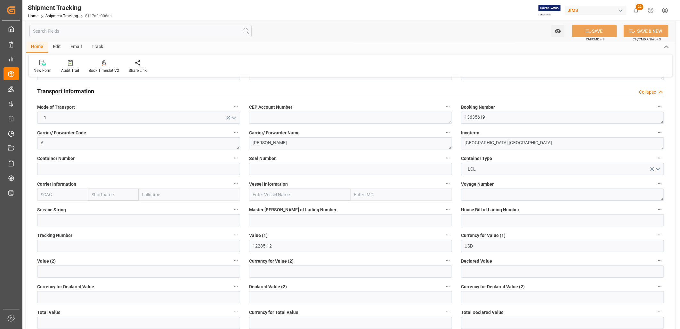
scroll to position [107, 0]
click at [510, 143] on textarea "EXW Columbia City,IN" at bounding box center [562, 143] width 203 height 12
drag, startPoint x: 510, startPoint y: 143, endPoint x: 459, endPoint y: 143, distance: 50.9
click at [459, 143] on div "Incoterm EXW Columbia City,IN" at bounding box center [563, 139] width 212 height 26
type textarea "FOB Yantian CN"
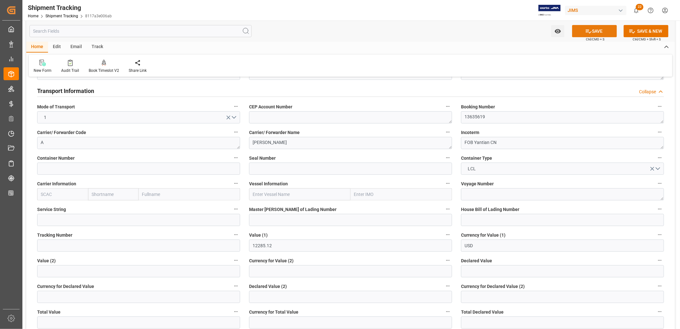
click at [597, 28] on button "SAVE" at bounding box center [594, 31] width 45 height 12
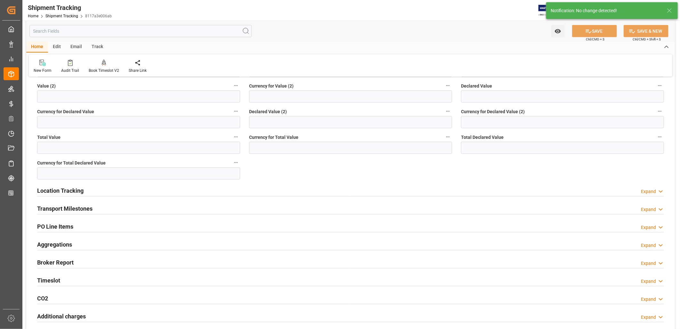
scroll to position [284, 0]
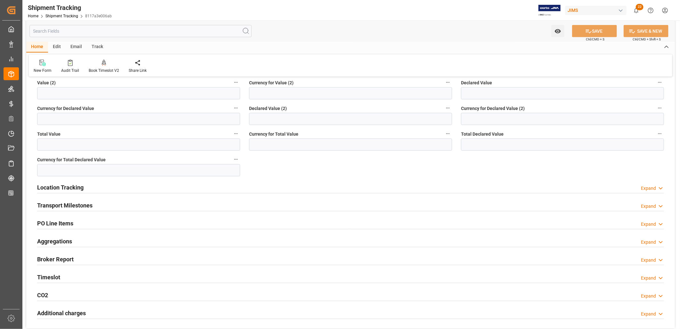
click at [68, 204] on h2 "Transport Milestones" at bounding box center [64, 205] width 55 height 9
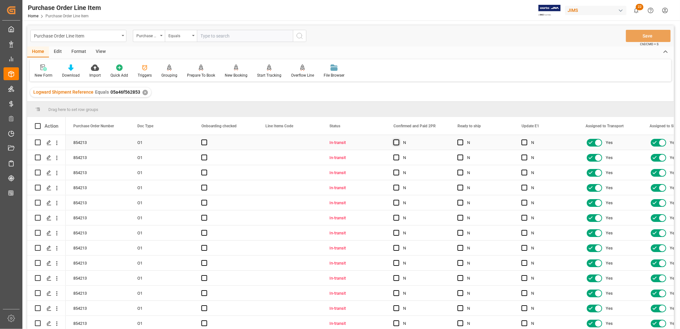
click at [397, 142] on span "Press SPACE to select this row." at bounding box center [397, 142] width 6 height 6
click at [398, 139] on input "Press SPACE to select this row." at bounding box center [398, 139] width 0 height 0
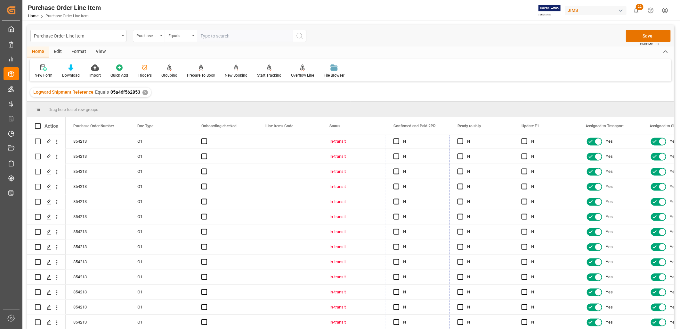
scroll to position [799, 0]
drag, startPoint x: 449, startPoint y: 148, endPoint x: 425, endPoint y: 306, distance: 160.3
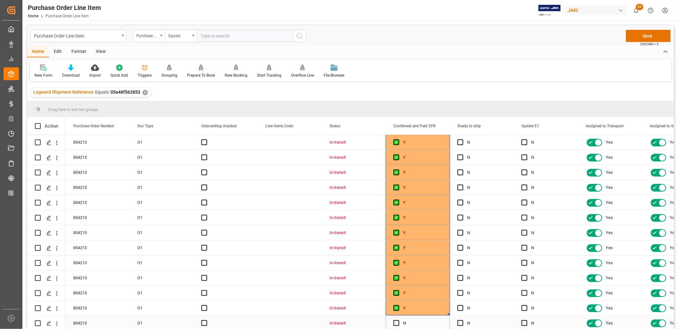
drag, startPoint x: 449, startPoint y: 311, endPoint x: 446, endPoint y: 322, distance: 10.9
click at [654, 36] on button "Save" at bounding box center [648, 36] width 45 height 12
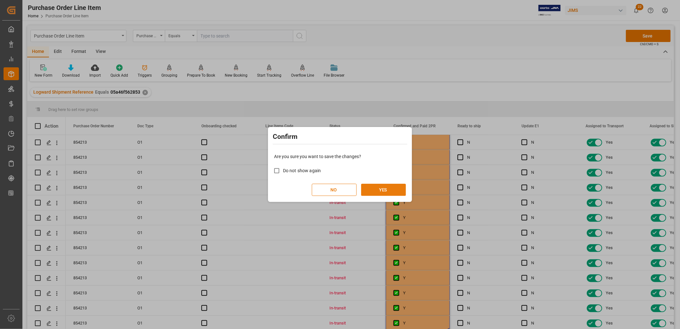
click at [386, 186] on button "YES" at bounding box center [383, 190] width 45 height 12
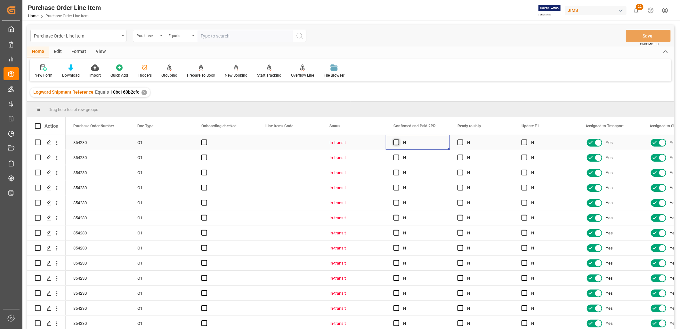
click at [395, 142] on span "Press SPACE to select this row." at bounding box center [397, 142] width 6 height 6
click at [398, 139] on input "Press SPACE to select this row." at bounding box center [398, 139] width 0 height 0
drag, startPoint x: 448, startPoint y: 148, endPoint x: 427, endPoint y: 320, distance: 173.0
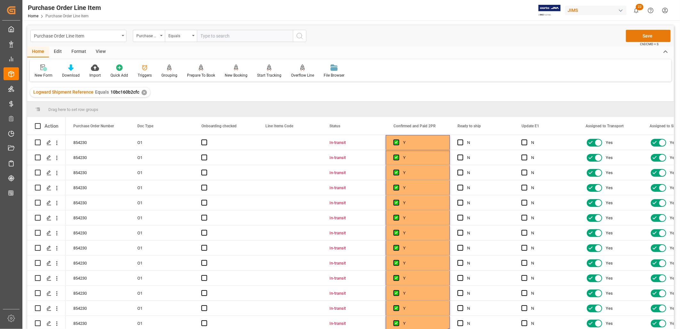
click at [651, 35] on button "Save" at bounding box center [648, 36] width 45 height 12
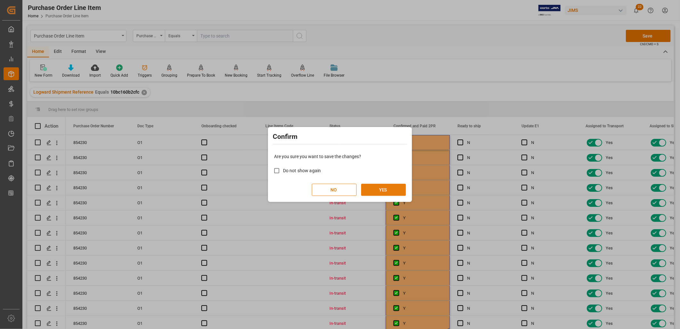
click at [390, 189] on button "YES" at bounding box center [383, 190] width 45 height 12
